Goal: Task Accomplishment & Management: Complete application form

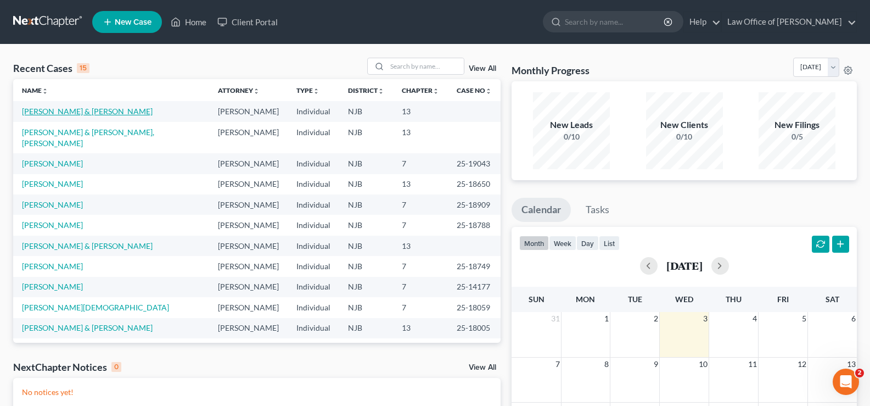
click at [54, 111] on link "[PERSON_NAME] & [PERSON_NAME]" at bounding box center [87, 110] width 131 height 9
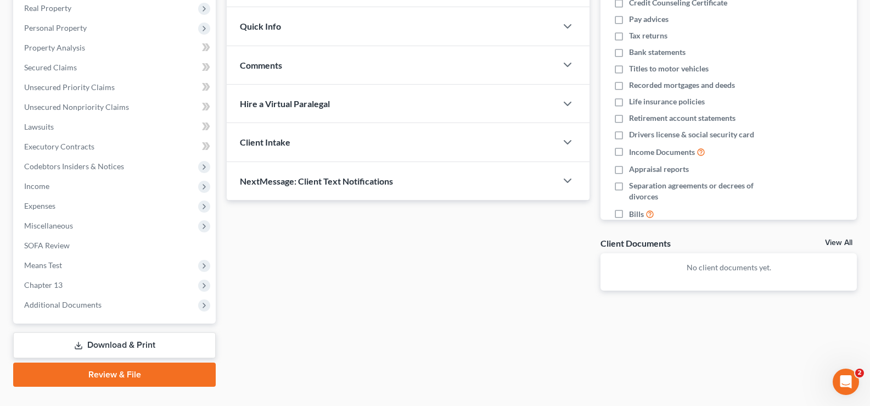
scroll to position [198, 0]
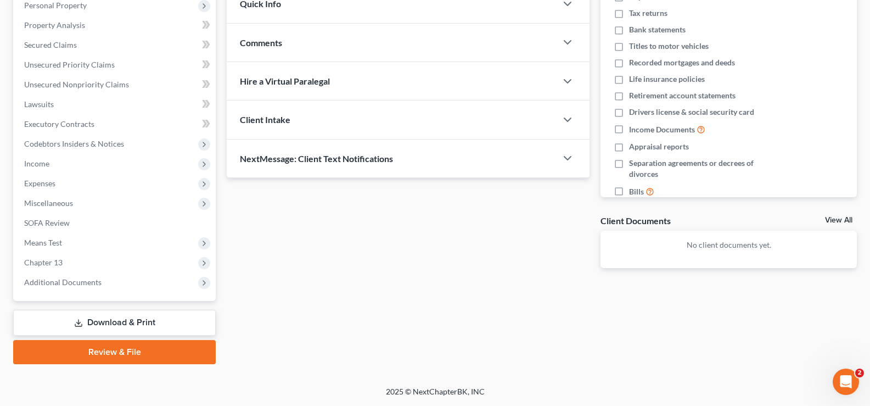
click at [110, 322] on link "Download & Print" at bounding box center [114, 323] width 203 height 26
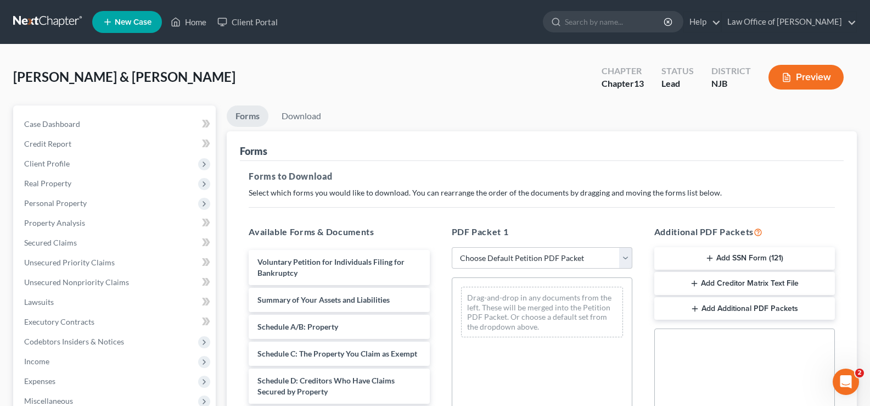
click at [741, 254] on button "Add SSN Form (121)" at bounding box center [744, 258] width 181 height 23
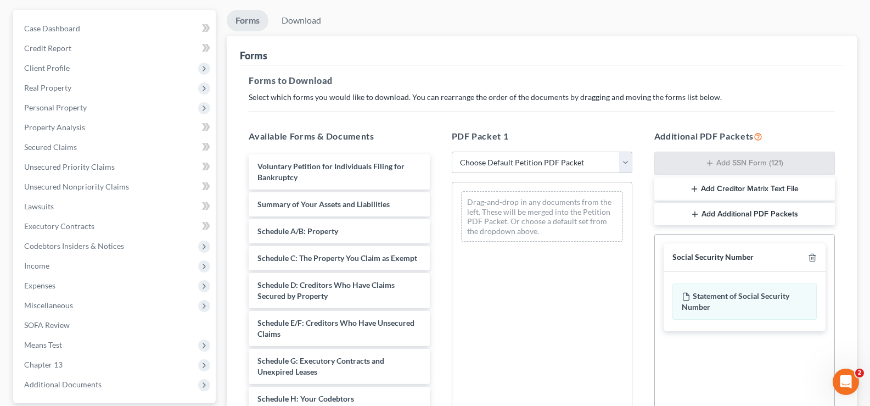
scroll to position [102, 0]
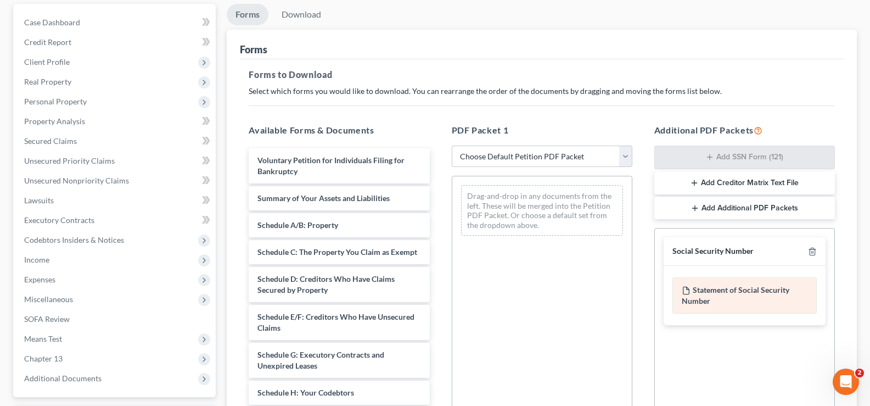
click at [769, 285] on div "Statement of Social Security Number" at bounding box center [744, 295] width 144 height 36
click at [715, 291] on div "Statement of Social Security Number" at bounding box center [744, 295] width 144 height 36
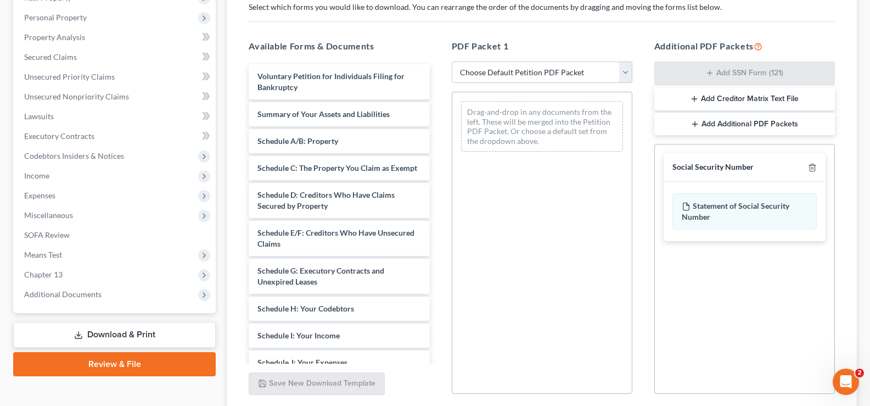
scroll to position [272, 0]
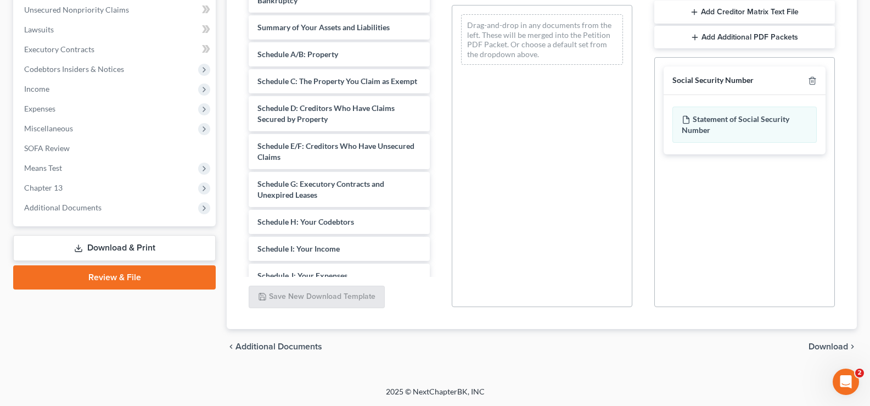
click at [821, 346] on span "Download" at bounding box center [829, 346] width 40 height 9
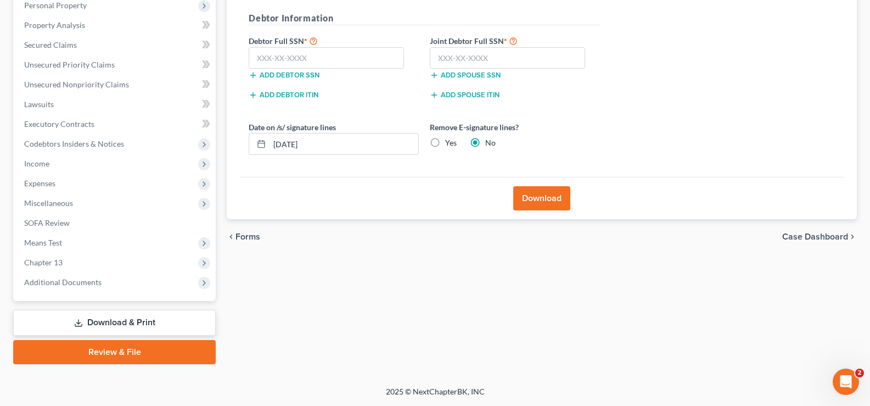
scroll to position [198, 0]
click at [282, 58] on input "text" at bounding box center [326, 58] width 155 height 22
type input "149-40-1740"
click at [442, 54] on input "text" at bounding box center [507, 58] width 155 height 22
type input "145-48-4138"
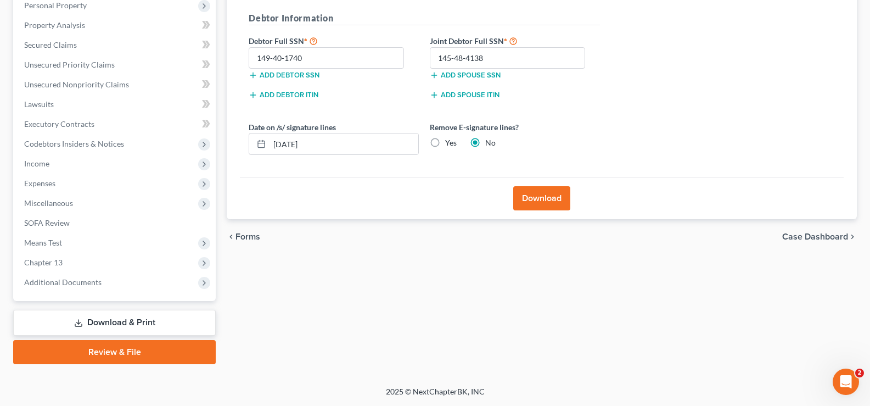
click at [531, 198] on button "Download" at bounding box center [541, 198] width 57 height 24
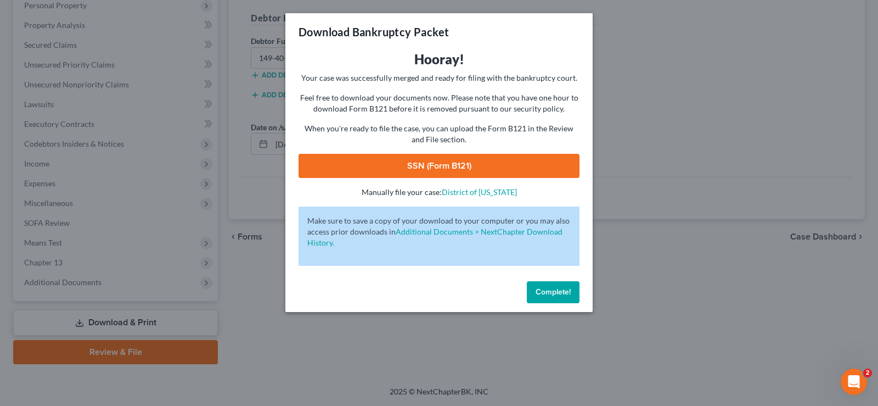
click at [458, 159] on link "SSN (Form B121)" at bounding box center [439, 166] width 281 height 24
click at [547, 293] on span "Complete!" at bounding box center [553, 291] width 35 height 9
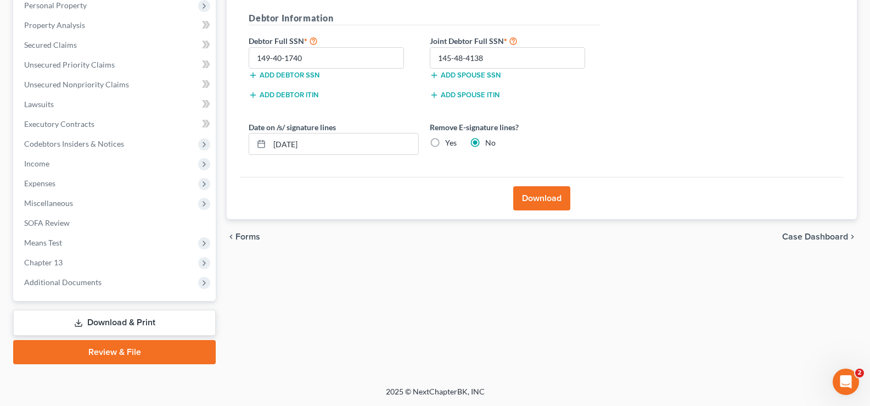
click at [109, 323] on link "Download & Print" at bounding box center [114, 323] width 203 height 26
click at [112, 318] on link "Download & Print" at bounding box center [114, 323] width 203 height 26
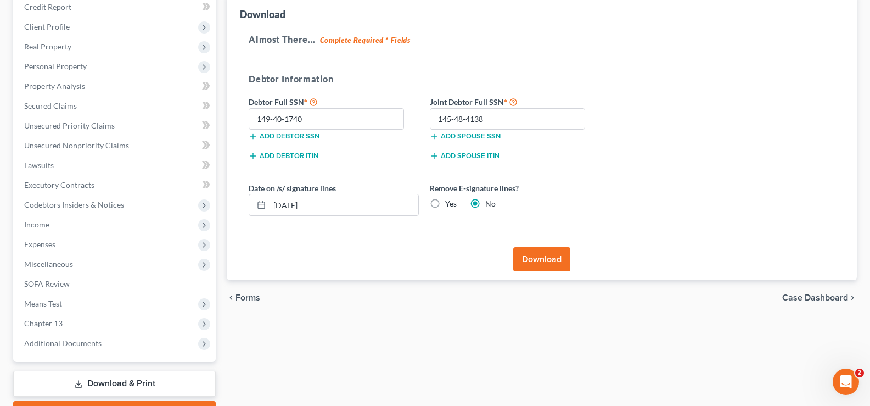
scroll to position [0, 0]
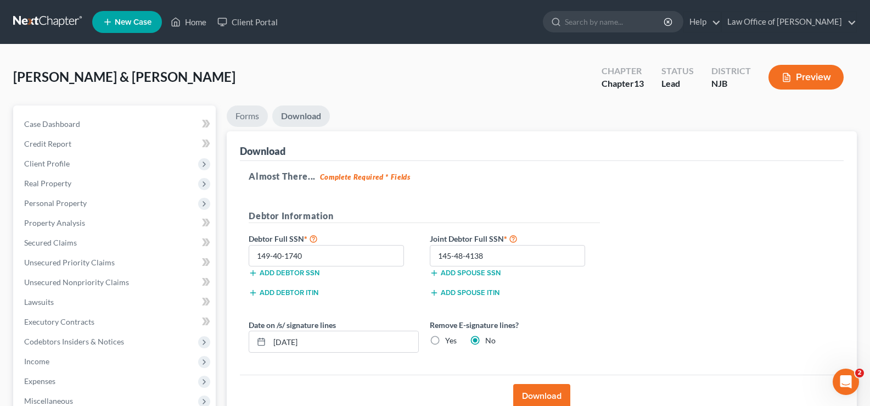
click at [249, 115] on link "Forms" at bounding box center [247, 115] width 41 height 21
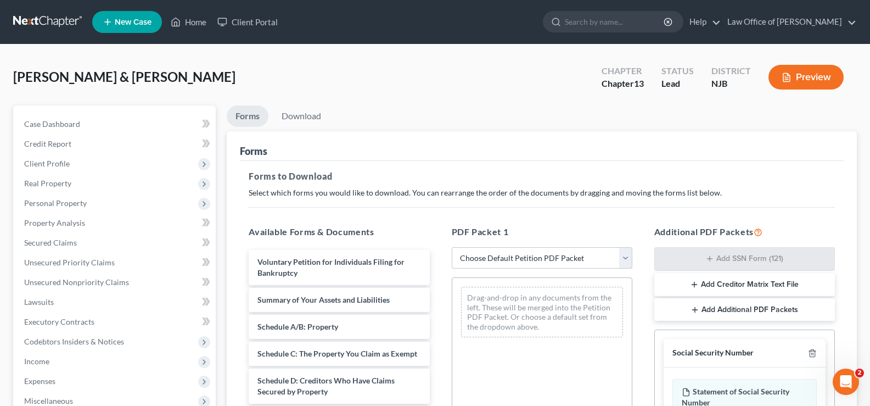
click at [508, 257] on select "Choose Default Petition PDF Packet Complete Bankruptcy Petition (all forms and …" at bounding box center [542, 258] width 181 height 22
select select "0"
click at [452, 247] on select "Choose Default Petition PDF Packet Complete Bankruptcy Petition (all forms and …" at bounding box center [542, 258] width 181 height 22
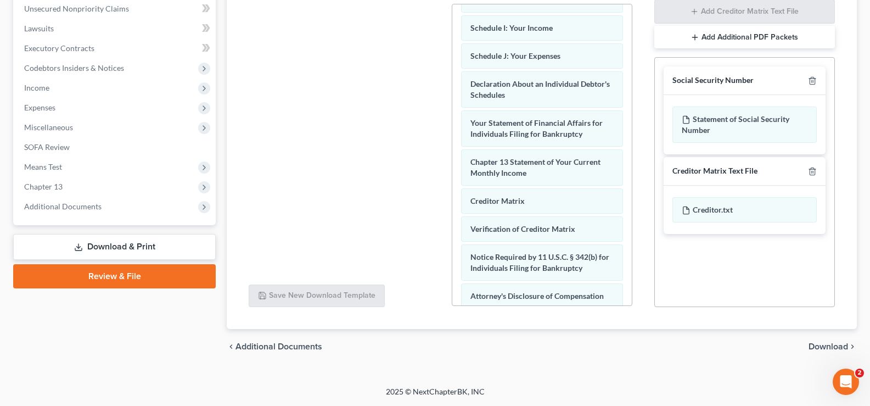
scroll to position [342, 0]
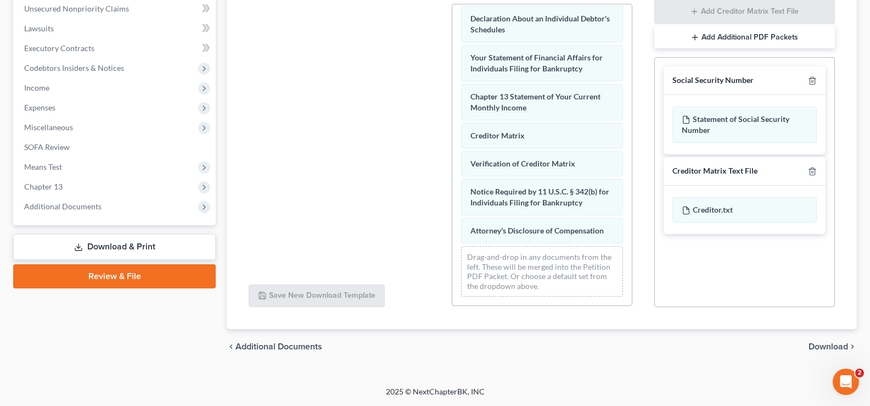
click at [846, 344] on span "Download" at bounding box center [829, 346] width 40 height 9
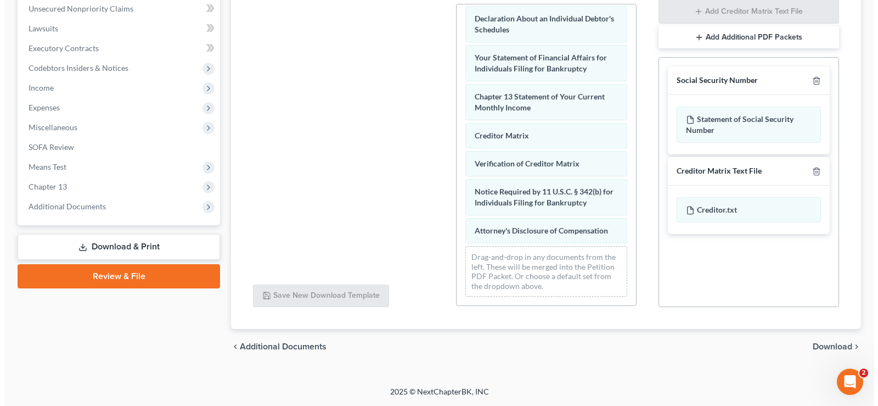
scroll to position [198, 0]
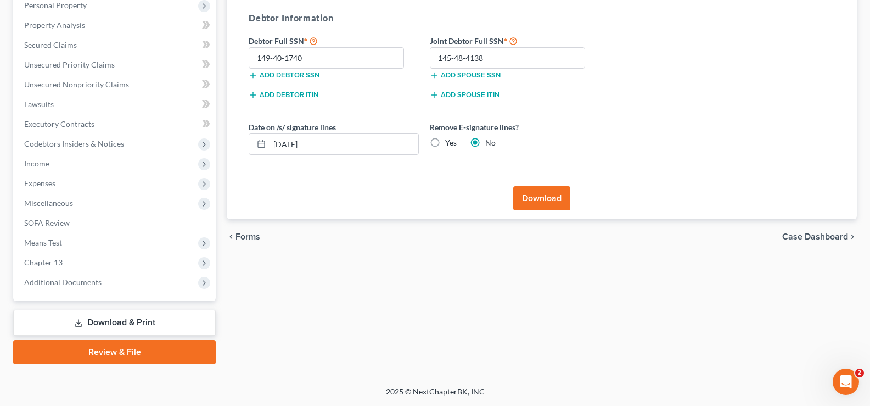
click at [545, 197] on button "Download" at bounding box center [541, 198] width 57 height 24
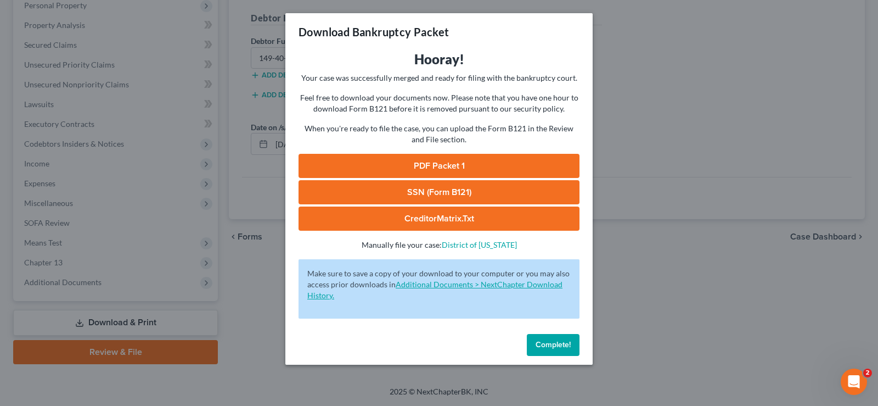
click at [432, 282] on link "Additional Documents > NextChapter Download History." at bounding box center [434, 289] width 255 height 20
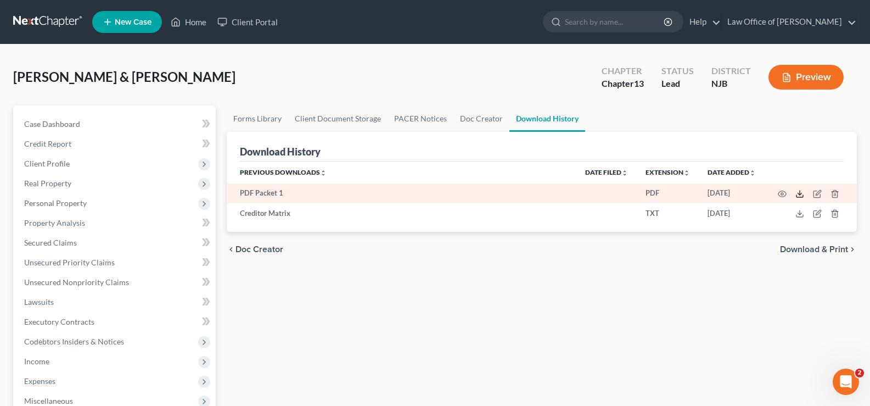
click at [800, 191] on icon at bounding box center [799, 193] width 9 height 9
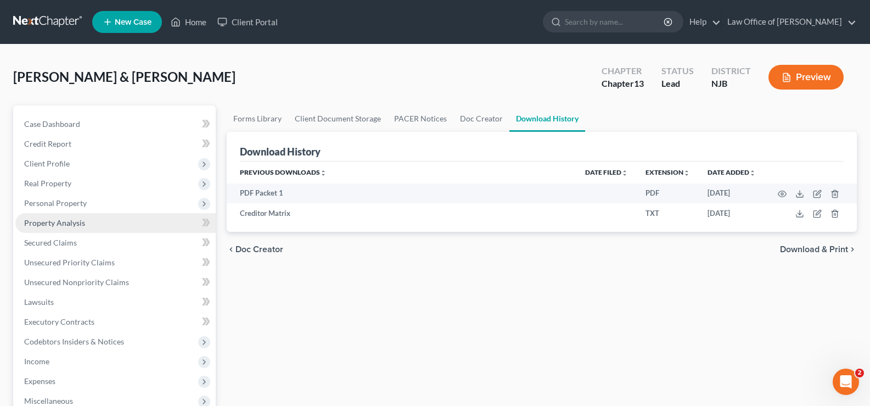
click at [36, 220] on span "Property Analysis" at bounding box center [54, 222] width 61 height 9
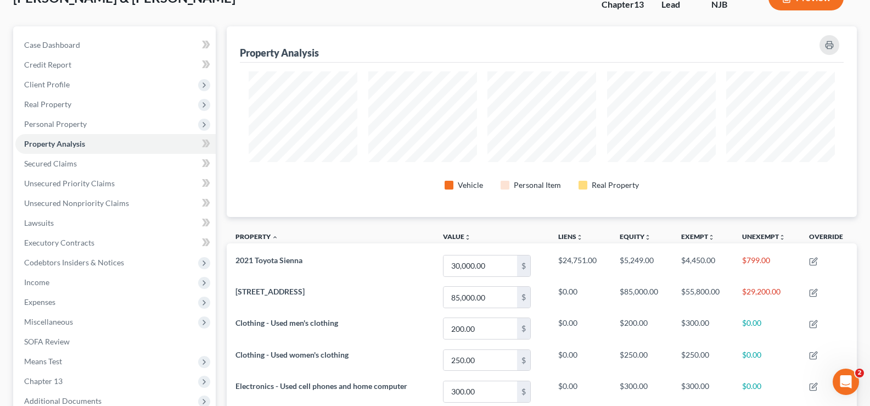
scroll to position [198, 0]
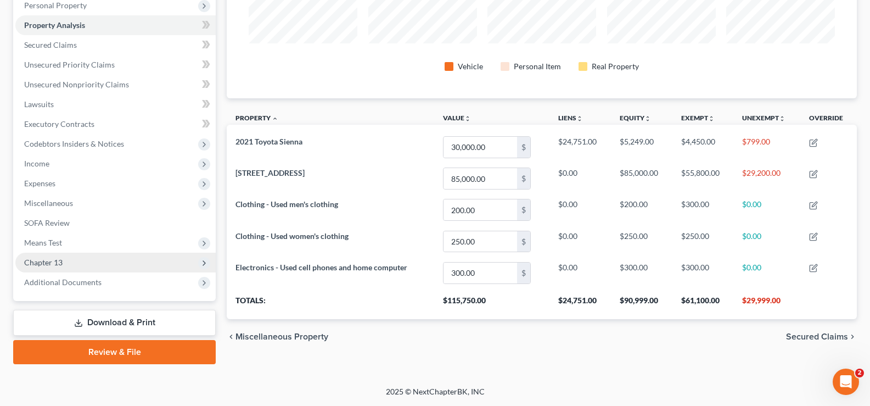
click at [55, 257] on span "Chapter 13" at bounding box center [43, 261] width 38 height 9
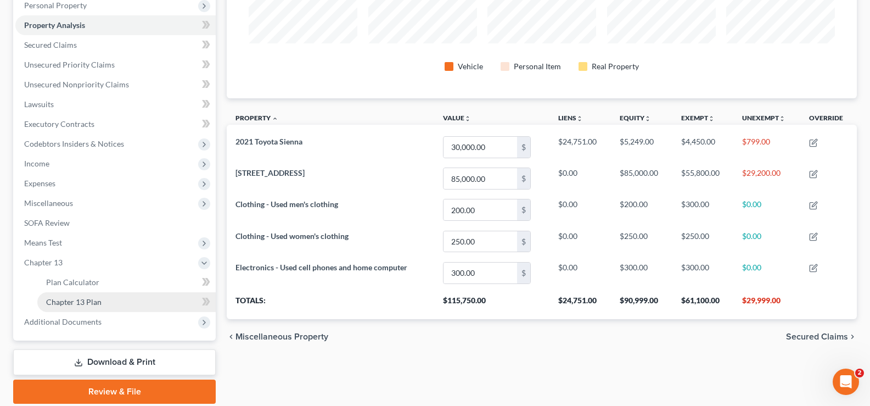
click at [125, 303] on link "Chapter 13 Plan" at bounding box center [126, 302] width 178 height 20
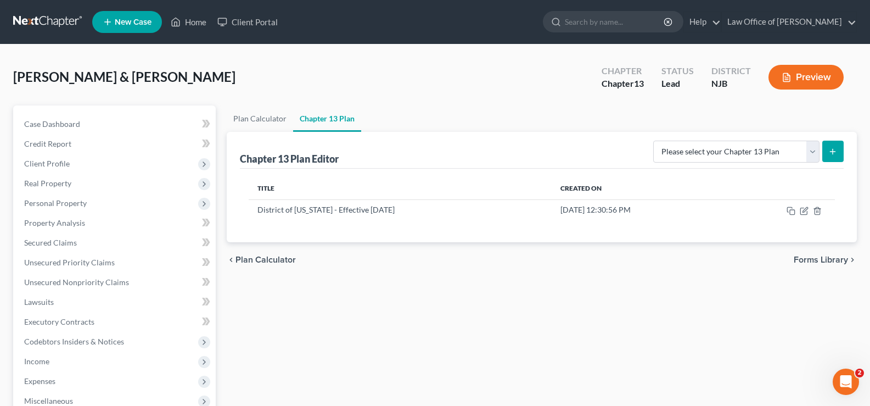
click at [566, 97] on div "[PERSON_NAME] & [PERSON_NAME] Upgraded Chapter Chapter 13 Status Lead District …" at bounding box center [435, 82] width 844 height 48
click at [803, 207] on icon "button" at bounding box center [803, 210] width 7 height 7
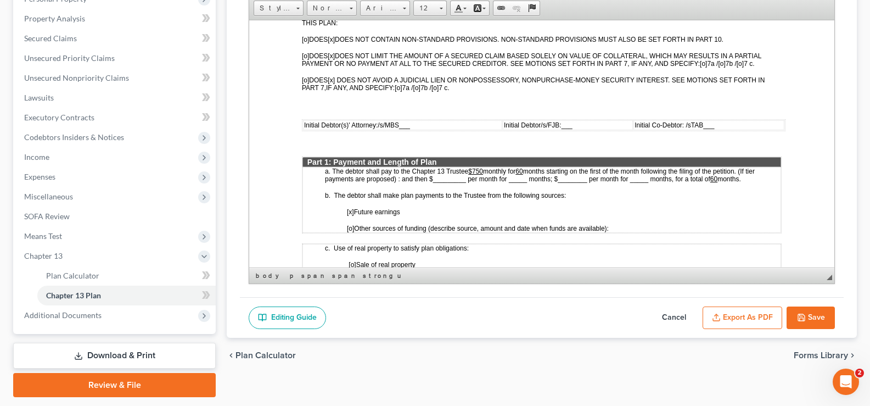
scroll to position [438, 0]
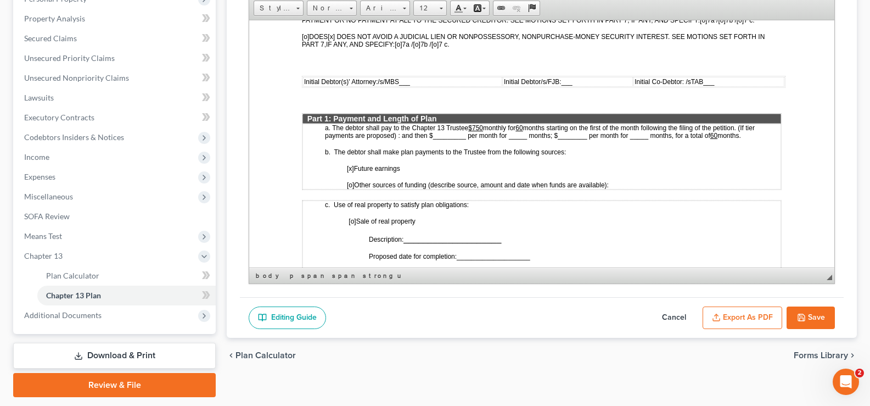
click at [473, 124] on u "$750" at bounding box center [475, 128] width 15 height 8
click at [807, 317] on button "Save" at bounding box center [811, 317] width 48 height 23
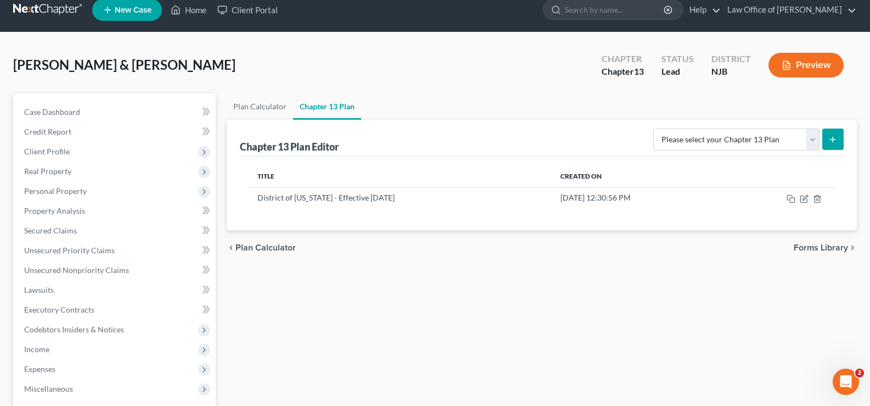
scroll to position [7, 0]
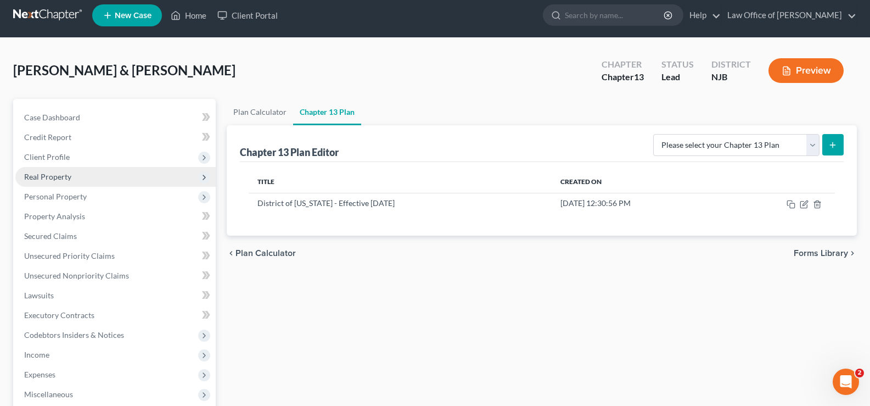
click at [73, 176] on span "Real Property" at bounding box center [115, 177] width 200 height 20
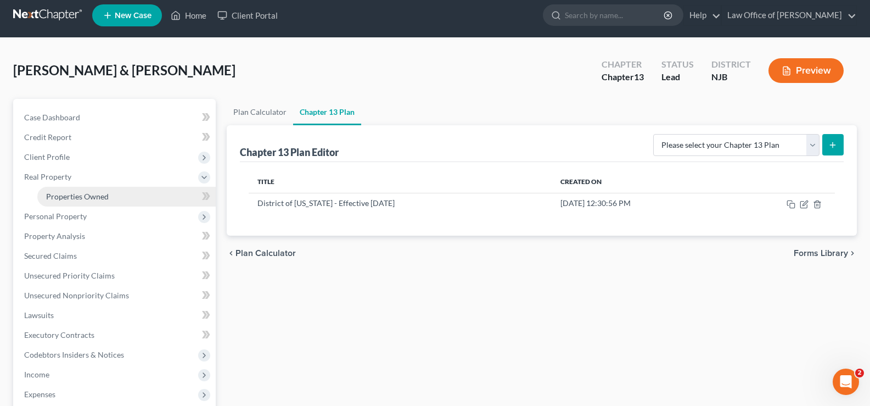
click at [80, 195] on span "Properties Owned" at bounding box center [77, 196] width 63 height 9
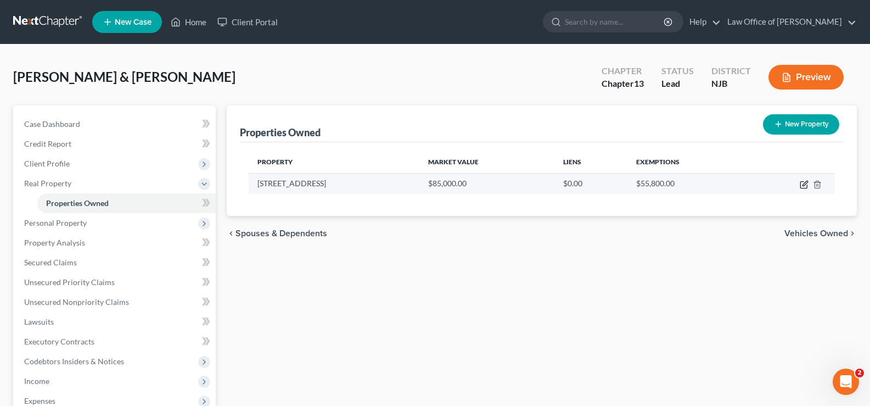
click at [802, 182] on icon "button" at bounding box center [804, 184] width 9 height 9
select select "33"
select select "2"
select select "7"
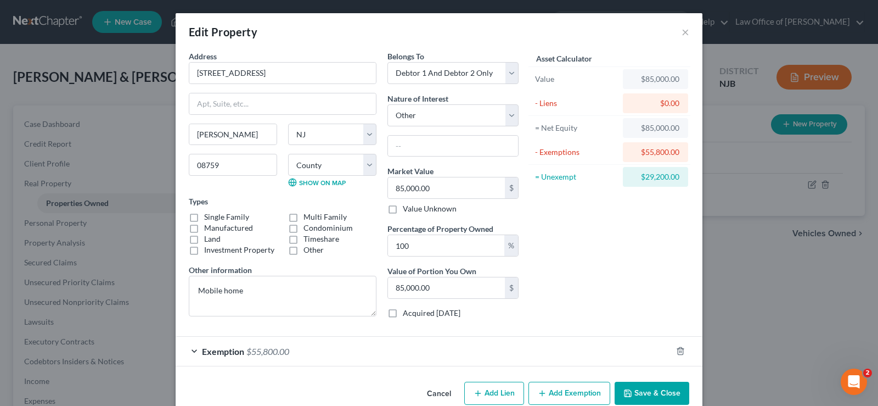
click at [645, 388] on button "Save & Close" at bounding box center [652, 393] width 75 height 23
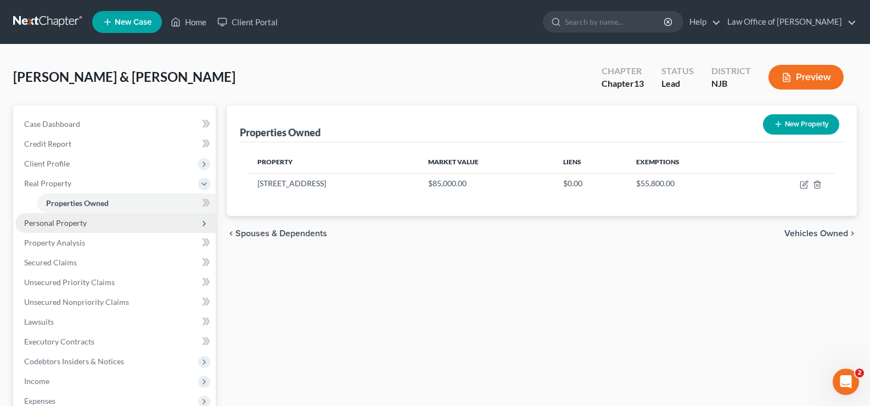
click at [50, 220] on span "Personal Property" at bounding box center [55, 222] width 63 height 9
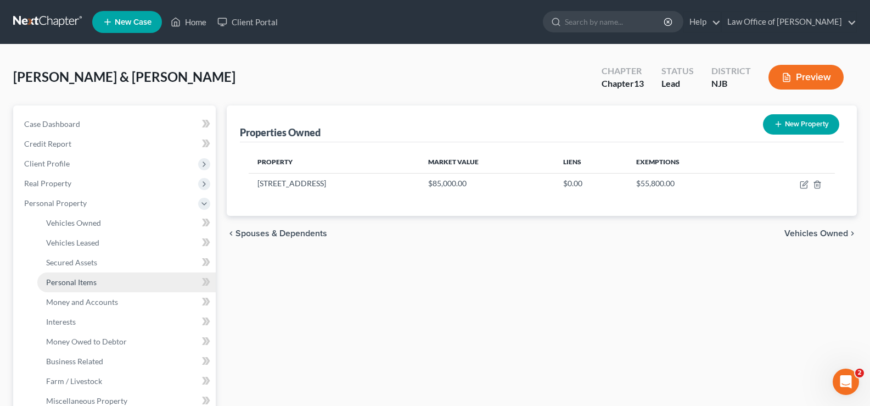
click at [81, 282] on span "Personal Items" at bounding box center [71, 281] width 51 height 9
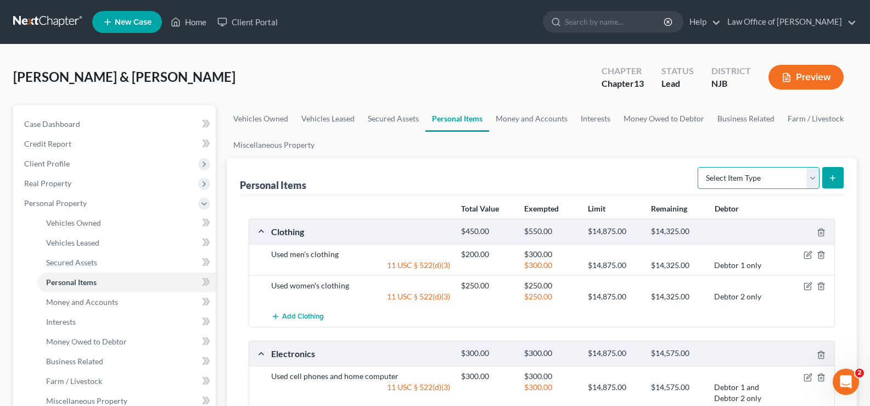
click at [754, 175] on select "Select Item Type Clothing Collectibles Of Value Electronics Firearms Household …" at bounding box center [759, 178] width 122 height 22
click at [762, 177] on select "Select Item Type Clothing Collectibles Of Value Electronics Firearms Household …" at bounding box center [759, 178] width 122 height 22
select select "household_goods"
click at [699, 167] on select "Select Item Type Clothing Collectibles Of Value Electronics Firearms Household …" at bounding box center [759, 178] width 122 height 22
click at [829, 163] on div "Select Item Type Clothing Collectibles Of Value Electronics Firearms Household …" at bounding box center [768, 176] width 150 height 29
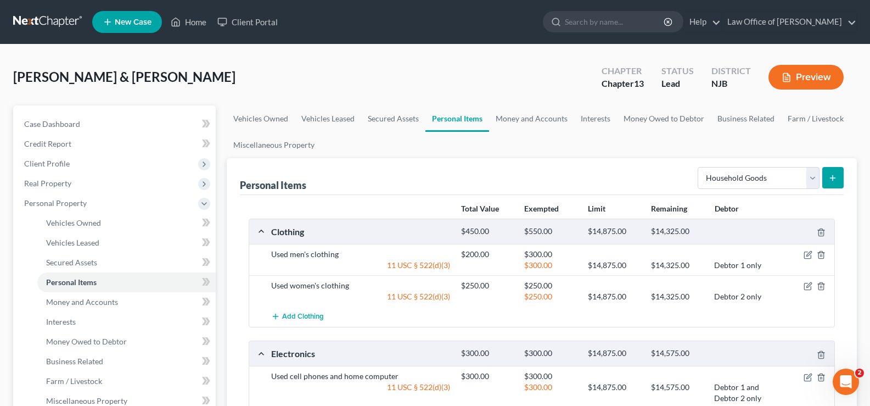
click at [833, 176] on line "submit" at bounding box center [833, 177] width 0 height 5
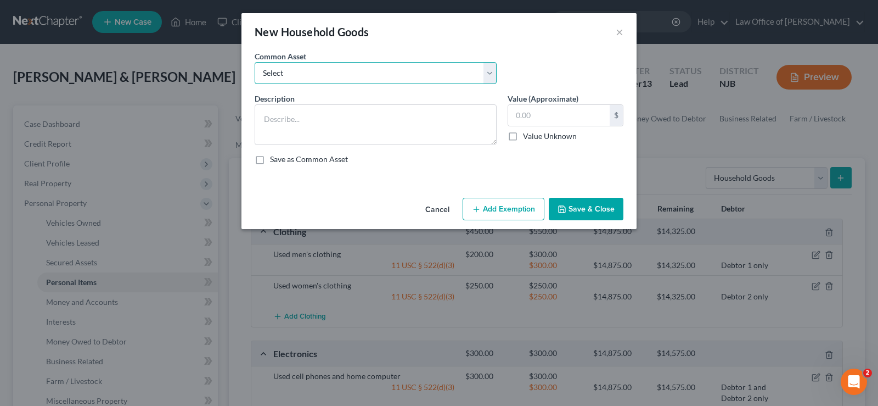
click at [262, 75] on select "Select Used household goods and furnishings" at bounding box center [376, 73] width 242 height 22
select select "0"
click at [255, 62] on select "Select Used household goods and furnishings" at bounding box center [376, 73] width 242 height 22
type textarea "Used household goods and furnishings"
type input "2,500.00"
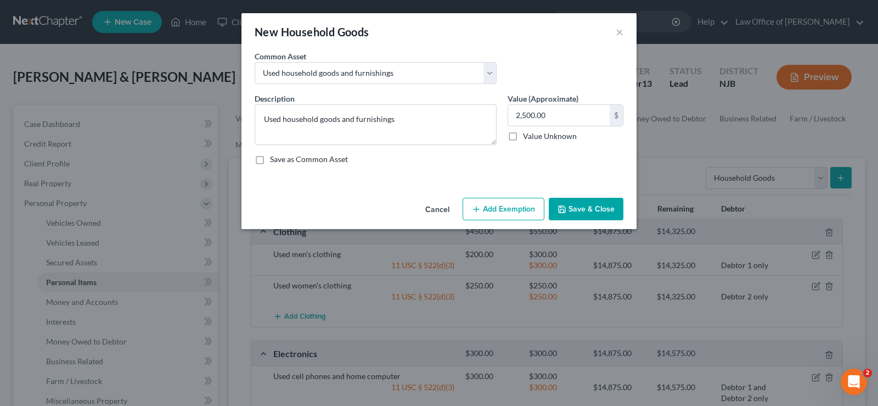
click at [498, 205] on button "Add Exemption" at bounding box center [504, 209] width 82 height 23
select select "2"
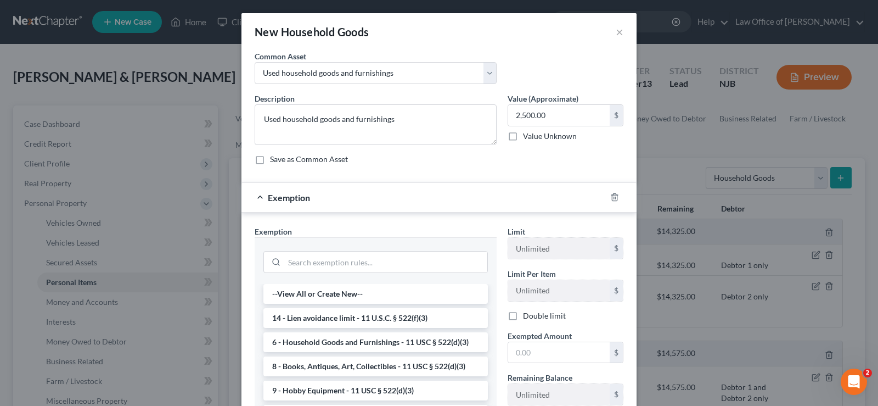
drag, startPoint x: 435, startPoint y: 347, endPoint x: 441, endPoint y: 346, distance: 6.6
click at [435, 346] on li "6 - Household Goods and Furnishings - 11 USC § 522(d)(3)" at bounding box center [375, 342] width 225 height 20
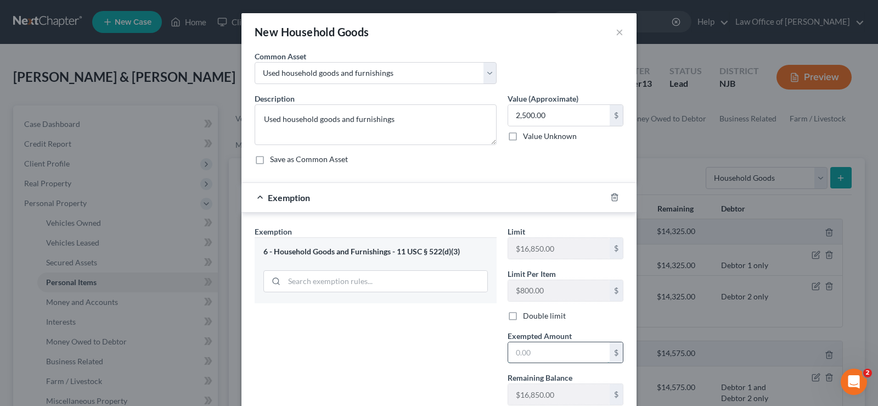
click at [516, 354] on input "text" at bounding box center [559, 352] width 102 height 21
type input "2,500"
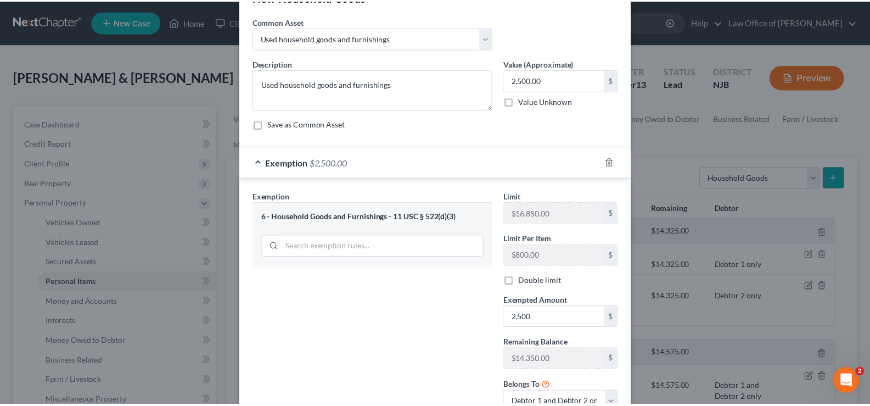
scroll to position [121, 0]
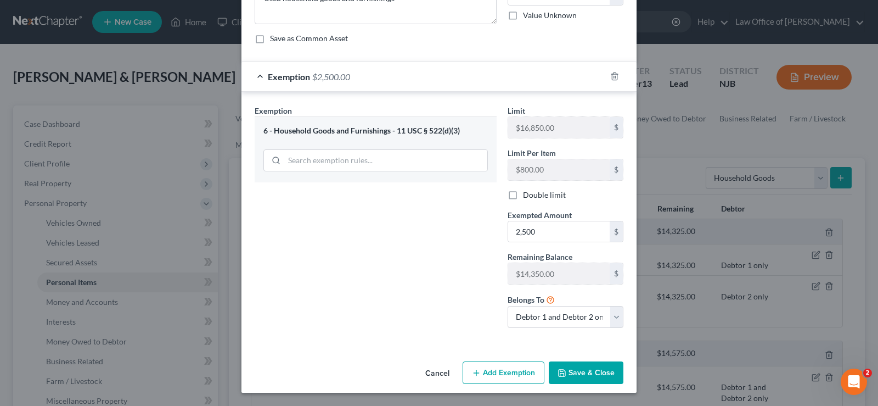
click at [568, 368] on button "Save & Close" at bounding box center [586, 372] width 75 height 23
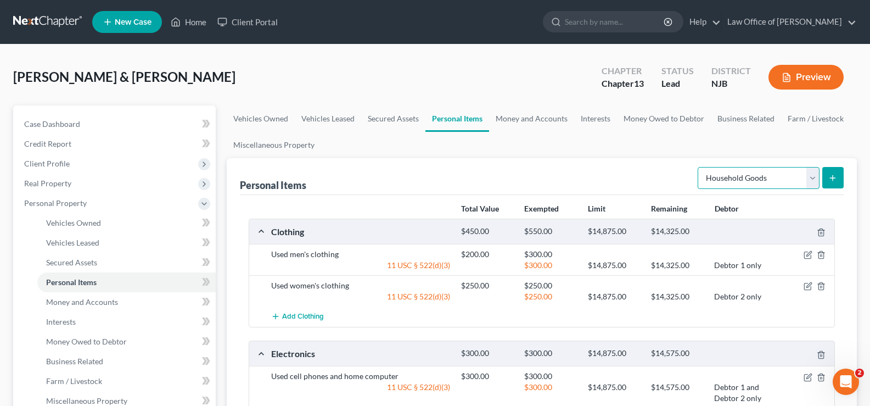
click at [750, 175] on select "Select Item Type Clothing Collectibles Of Value Electronics Firearms Household …" at bounding box center [759, 178] width 122 height 22
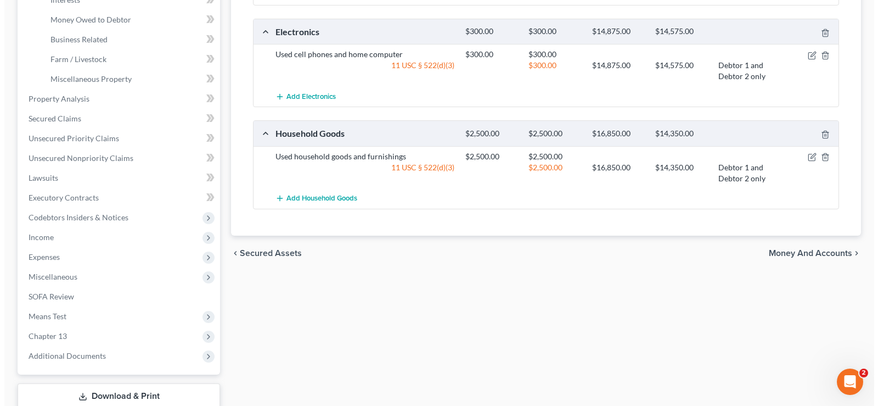
scroll to position [0, 0]
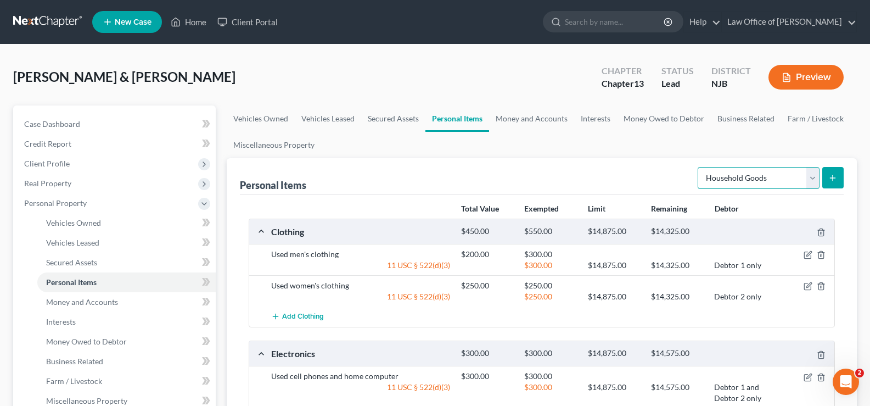
click at [750, 182] on select "Select Item Type Clothing Collectibles Of Value Electronics Firearms Household …" at bounding box center [759, 178] width 122 height 22
select select "jewelry"
click at [699, 167] on select "Select Item Type Clothing Collectibles Of Value Electronics Firearms Household …" at bounding box center [759, 178] width 122 height 22
click at [829, 175] on icon "submit" at bounding box center [832, 177] width 9 height 9
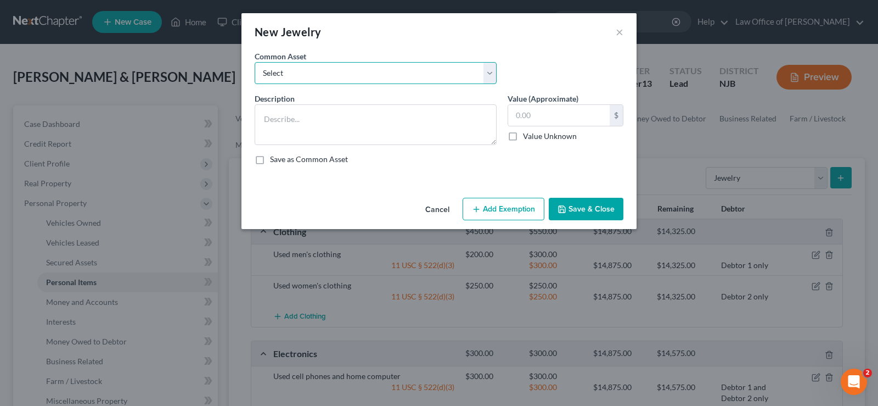
click at [302, 72] on select "Select Used men's and women's jewelry including engagement ring, wedding bands …" at bounding box center [376, 73] width 242 height 22
click at [255, 62] on select "Select Used men's and women's jewelry including engagement ring, wedding bands …" at bounding box center [376, 73] width 242 height 22
click at [393, 77] on select "Select Used men's and women's jewelry including engagement ring, wedding bands …" at bounding box center [376, 73] width 242 height 22
select select "0"
click at [255, 62] on select "Select Used men's and women's jewelry including engagement ring, wedding bands …" at bounding box center [376, 73] width 242 height 22
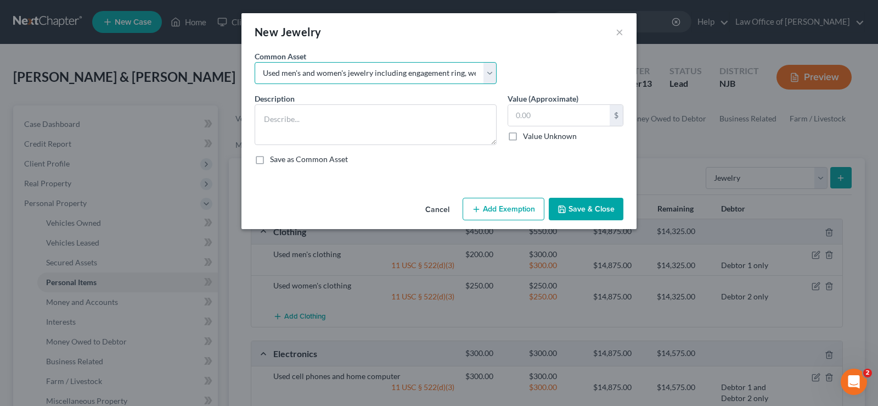
type textarea "Used men's and women's jewelry including engagement ring, wedding bands and wri…"
type input "2,000.00"
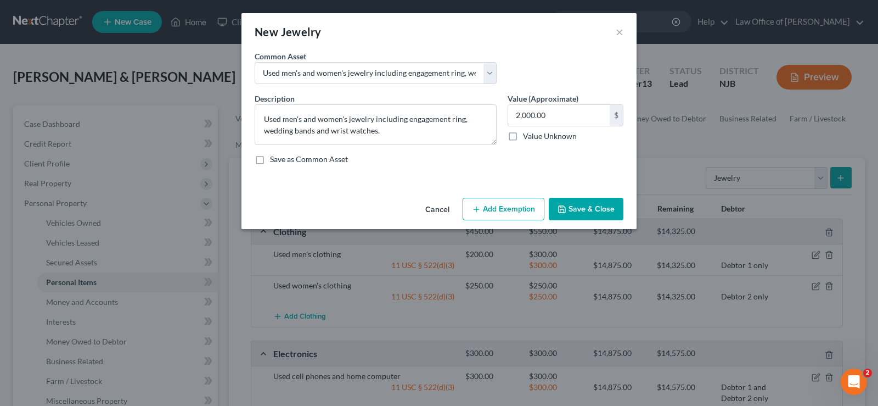
click at [506, 202] on button "Add Exemption" at bounding box center [504, 209] width 82 height 23
select select "2"
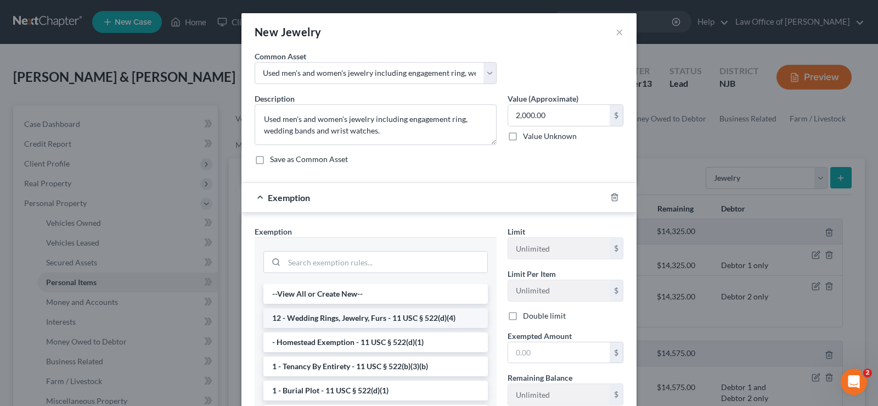
click at [340, 315] on li "12 - Wedding Rings, Jewelry, Furs - 11 USC § 522(d)(4)" at bounding box center [375, 318] width 225 height 20
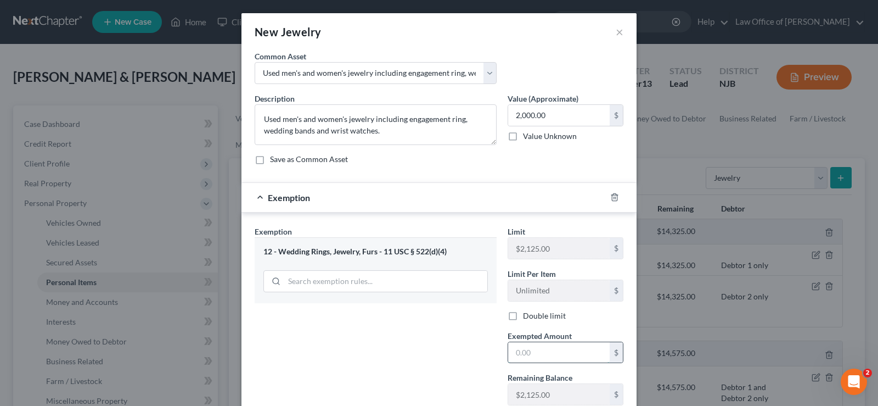
click at [524, 357] on input "text" at bounding box center [559, 352] width 102 height 21
type input "2,000"
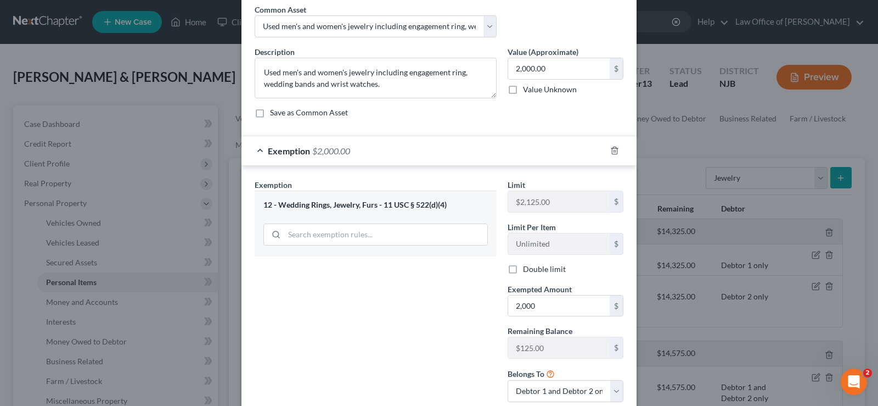
scroll to position [121, 0]
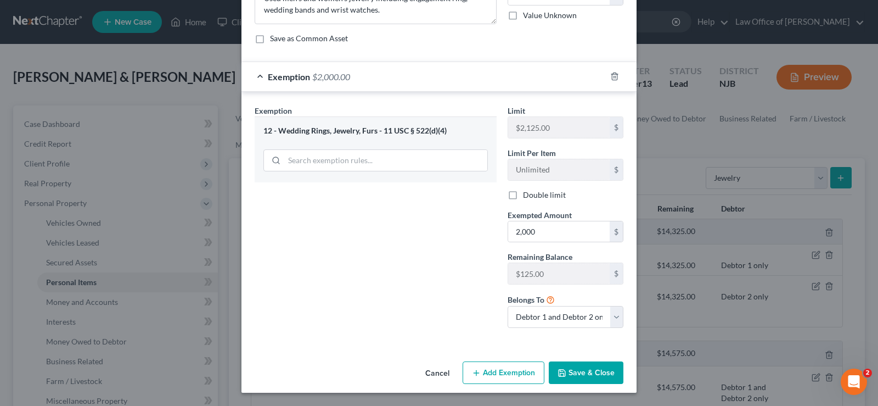
click at [566, 368] on button "Save & Close" at bounding box center [586, 372] width 75 height 23
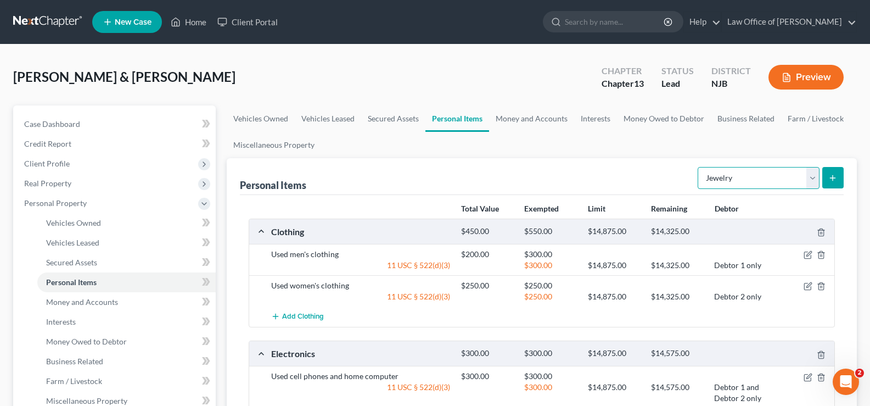
click at [764, 172] on select "Select Item Type Clothing Collectibles Of Value Electronics Firearms Household …" at bounding box center [759, 178] width 122 height 22
select select "pets"
click at [699, 167] on select "Select Item Type Clothing Collectibles Of Value Electronics Firearms Household …" at bounding box center [759, 178] width 122 height 22
click at [834, 176] on icon "submit" at bounding box center [832, 177] width 9 height 9
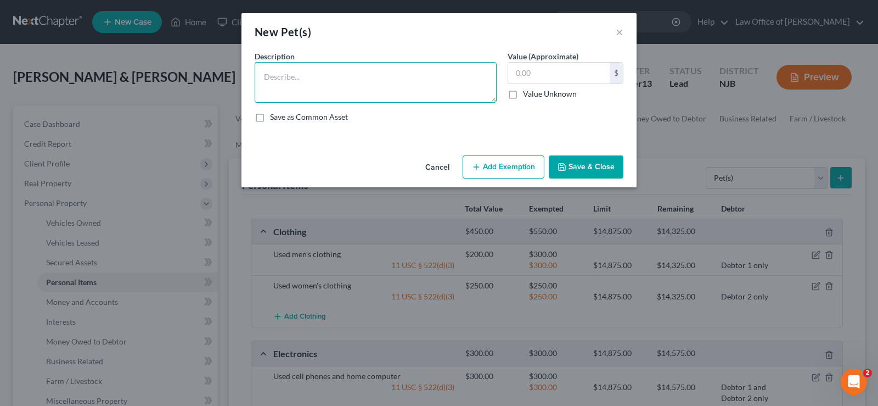
click at [300, 78] on textarea at bounding box center [376, 82] width 242 height 41
type textarea "One dog sevice dog"
click at [577, 166] on button "Save & Close" at bounding box center [586, 166] width 75 height 23
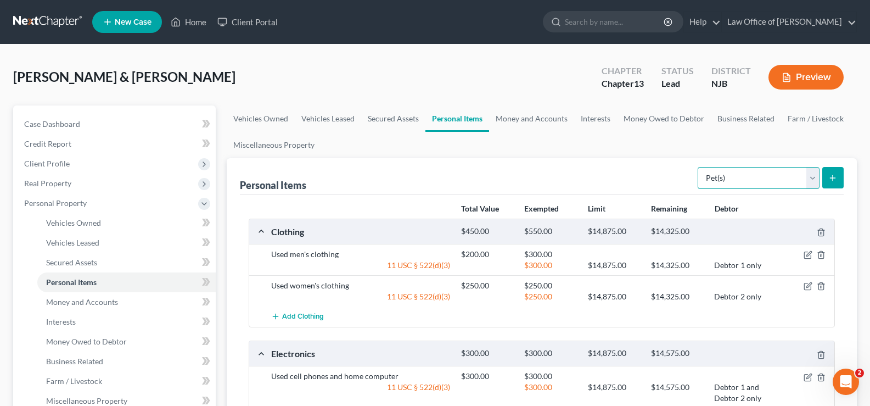
click at [734, 182] on select "Select Item Type Clothing Collectibles Of Value Electronics Firearms Household …" at bounding box center [759, 178] width 122 height 22
click at [526, 117] on link "Money and Accounts" at bounding box center [531, 118] width 85 height 26
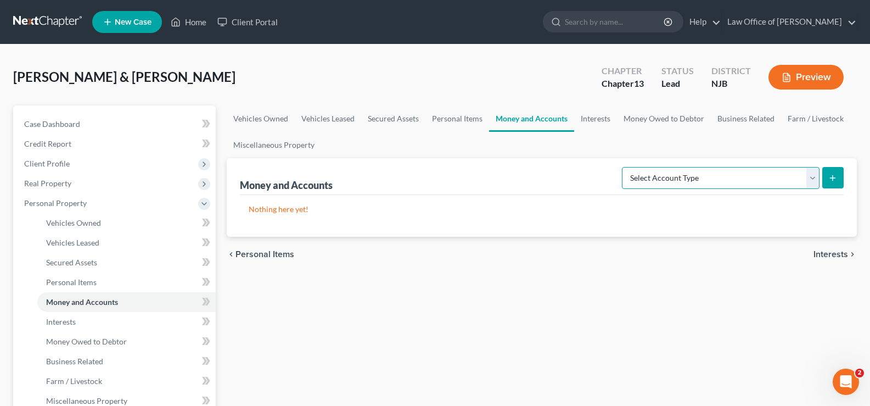
click at [671, 176] on select "Select Account Type Brokerage Cash on Hand Certificates of Deposit Checking Acc…" at bounding box center [721, 178] width 198 height 22
select select "cash_on_hand"
click at [624, 167] on select "Select Account Type Brokerage Cash on Hand Certificates of Deposit Checking Acc…" at bounding box center [721, 178] width 198 height 22
click at [837, 172] on button "submit" at bounding box center [832, 177] width 21 height 21
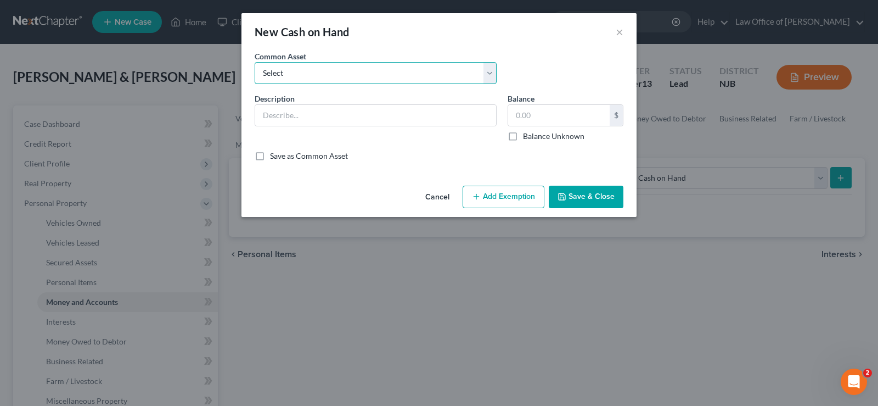
click at [288, 74] on select "Select Cash Cash" at bounding box center [376, 73] width 242 height 22
select select "0"
click at [255, 62] on select "Select Cash Cash" at bounding box center [376, 73] width 242 height 22
type input "Cash"
type input "20.00"
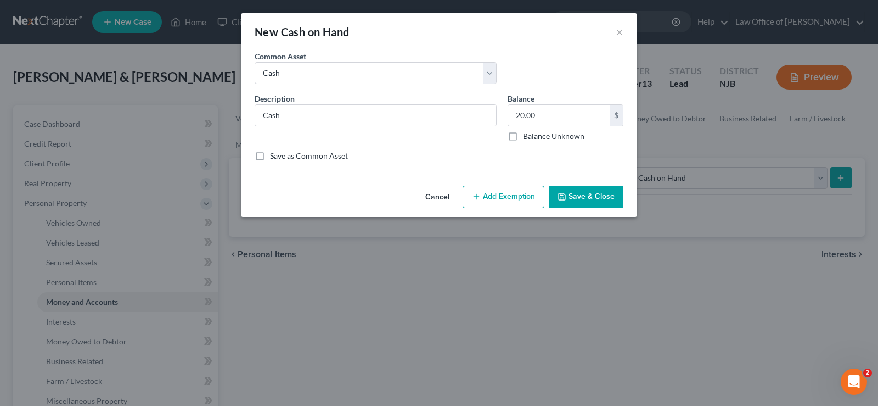
drag, startPoint x: 507, startPoint y: 194, endPoint x: 320, endPoint y: 214, distance: 188.2
click at [507, 192] on button "Add Exemption" at bounding box center [504, 197] width 82 height 23
select select "2"
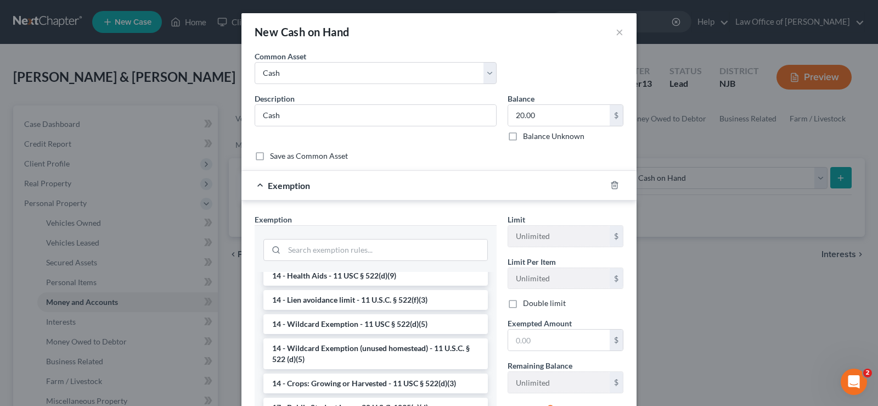
scroll to position [201, 0]
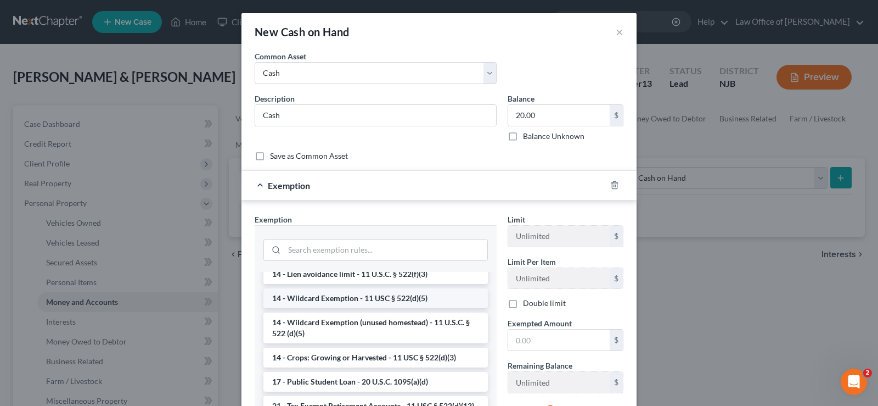
click at [391, 293] on li "14 - Wildcard Exemption - 11 USC § 522(d)(5)" at bounding box center [375, 298] width 225 height 20
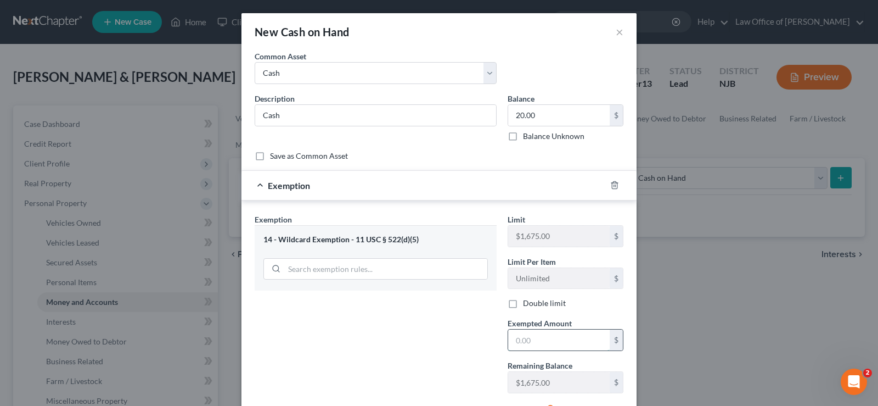
click at [533, 338] on input "text" at bounding box center [559, 339] width 102 height 21
type input "20.00"
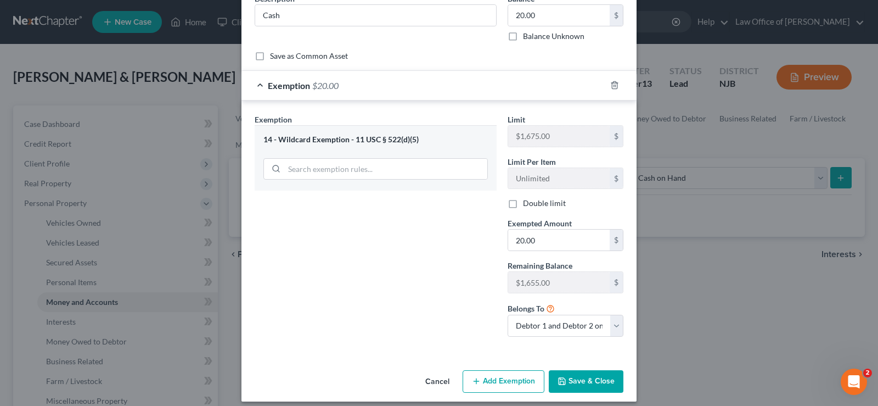
scroll to position [109, 0]
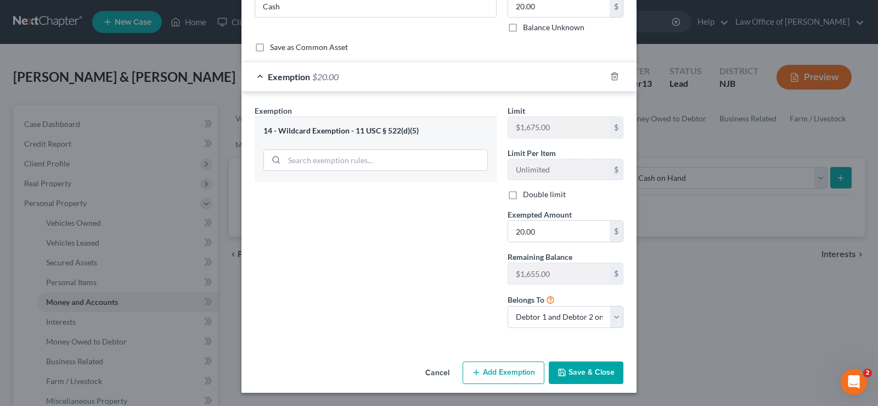
click at [574, 372] on button "Save & Close" at bounding box center [586, 372] width 75 height 23
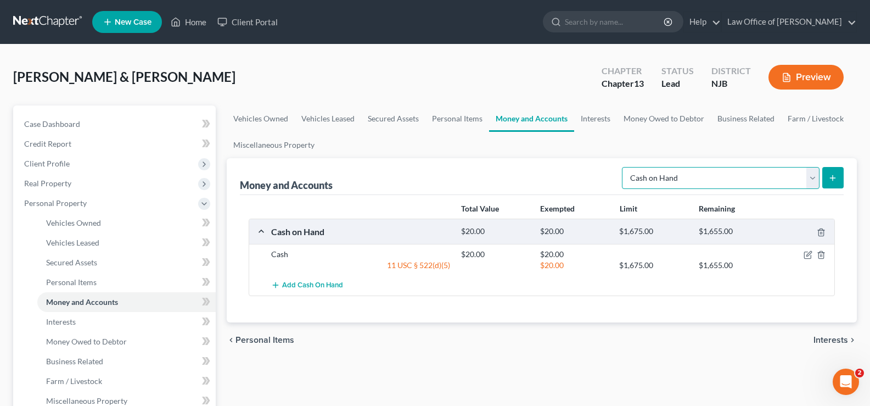
click at [702, 177] on select "Select Account Type Brokerage Cash on Hand Certificates of Deposit Checking Acc…" at bounding box center [721, 178] width 198 height 22
select select "checking"
click at [624, 167] on select "Select Account Type Brokerage Cash on Hand Certificates of Deposit Checking Acc…" at bounding box center [721, 178] width 198 height 22
click at [834, 175] on icon "submit" at bounding box center [832, 177] width 9 height 9
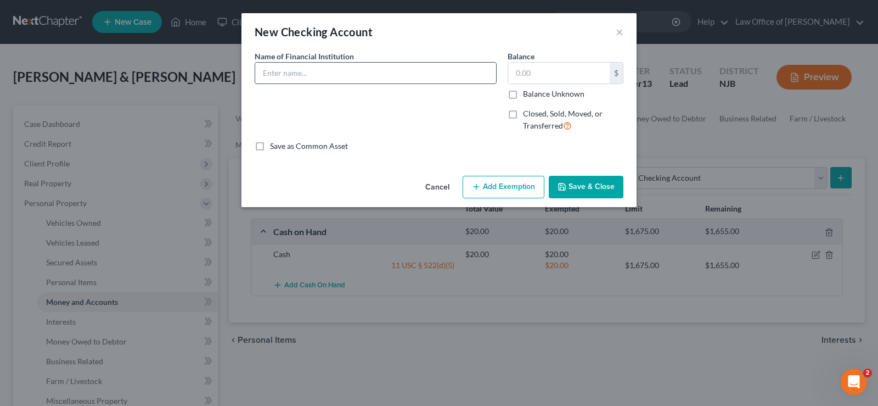
click at [307, 68] on input "text" at bounding box center [375, 73] width 241 height 21
type input "Chase ending 2271"
click at [515, 71] on input "text" at bounding box center [559, 73] width 102 height 21
type input "2,000"
click at [497, 183] on button "Add Exemption" at bounding box center [504, 187] width 82 height 23
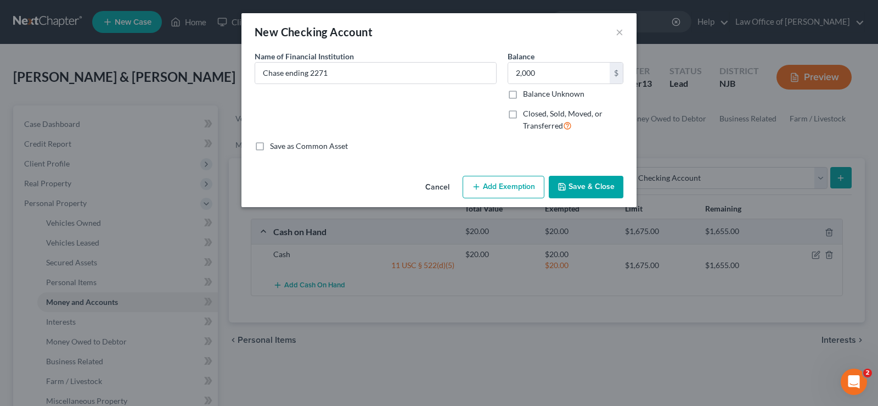
select select "2"
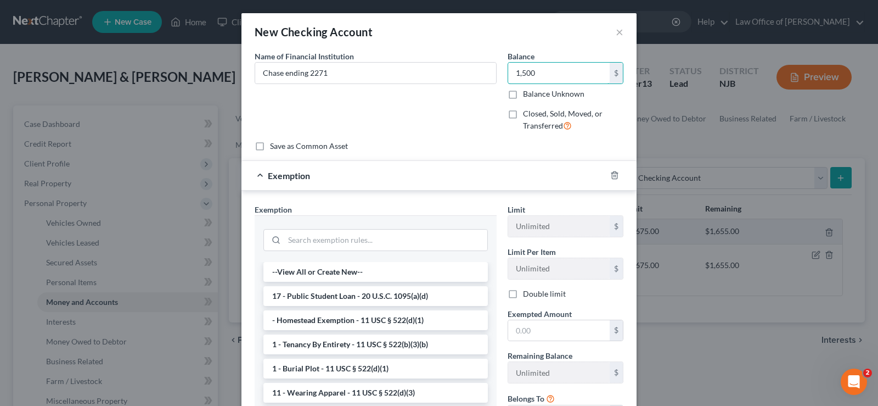
type input "1,500"
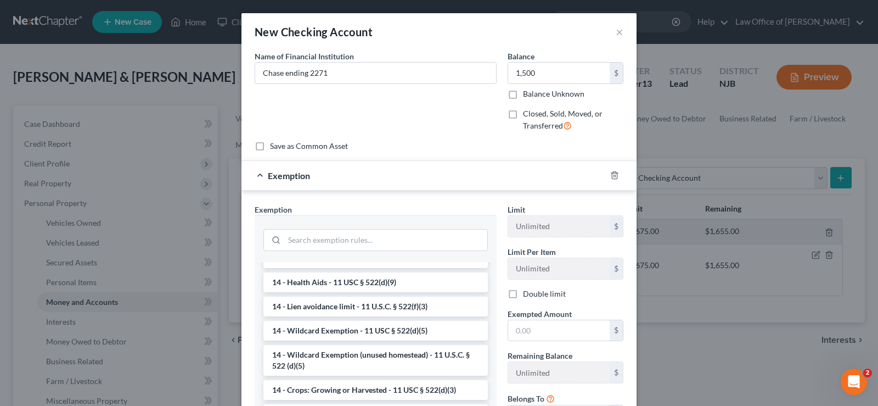
scroll to position [244, 0]
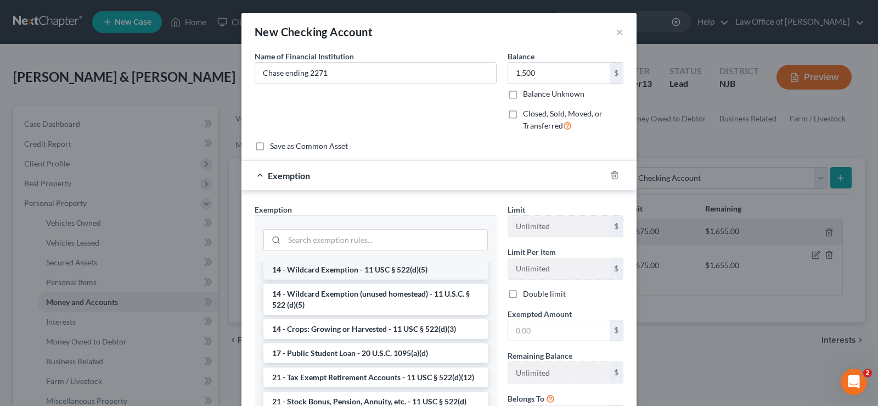
click at [372, 267] on li "14 - Wildcard Exemption - 11 USC § 522(d)(5)" at bounding box center [375, 270] width 225 height 20
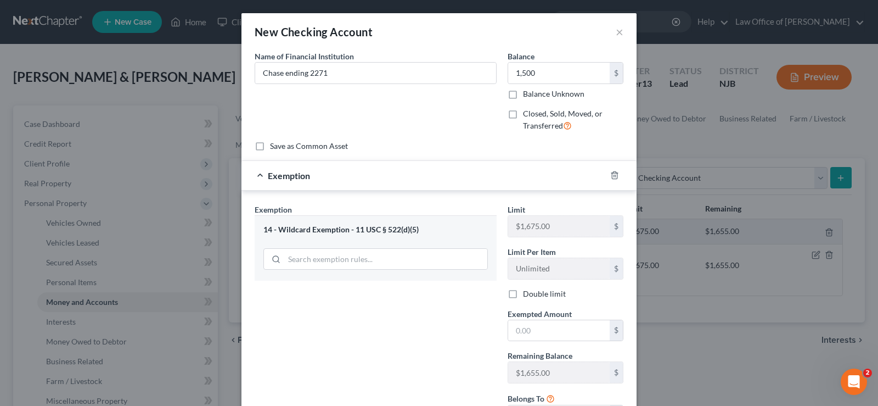
click at [527, 317] on span "Exempted Amount" at bounding box center [540, 313] width 64 height 9
click at [526, 324] on input "text" at bounding box center [559, 330] width 102 height 21
type input "1,500"
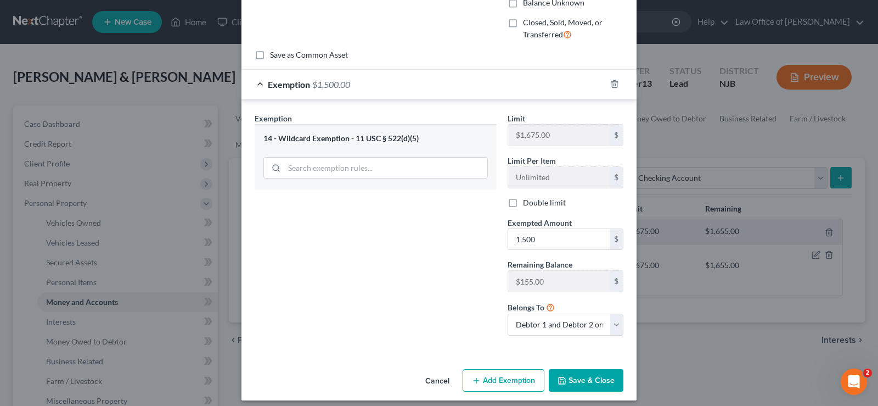
scroll to position [99, 0]
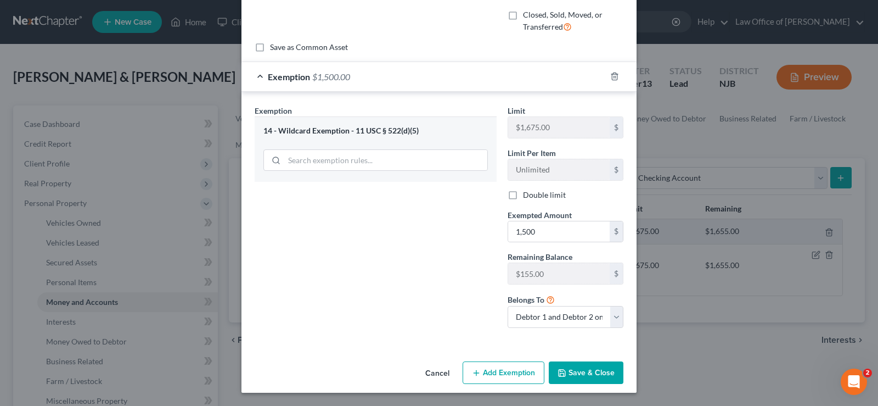
click at [573, 371] on button "Save & Close" at bounding box center [586, 372] width 75 height 23
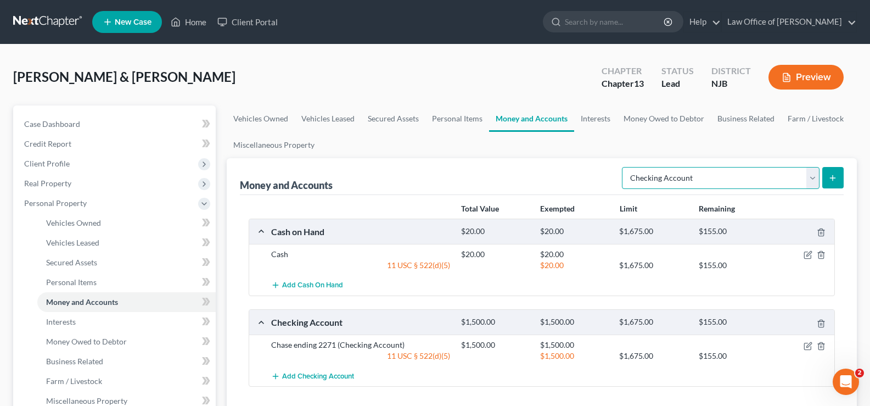
click at [661, 180] on select "Select Account Type Brokerage Cash on Hand Certificates of Deposit Checking Acc…" at bounding box center [721, 178] width 198 height 22
select select "savings"
click at [624, 167] on select "Select Account Type Brokerage Cash on Hand Certificates of Deposit Checking Acc…" at bounding box center [721, 178] width 198 height 22
click at [833, 171] on button "submit" at bounding box center [832, 177] width 21 height 21
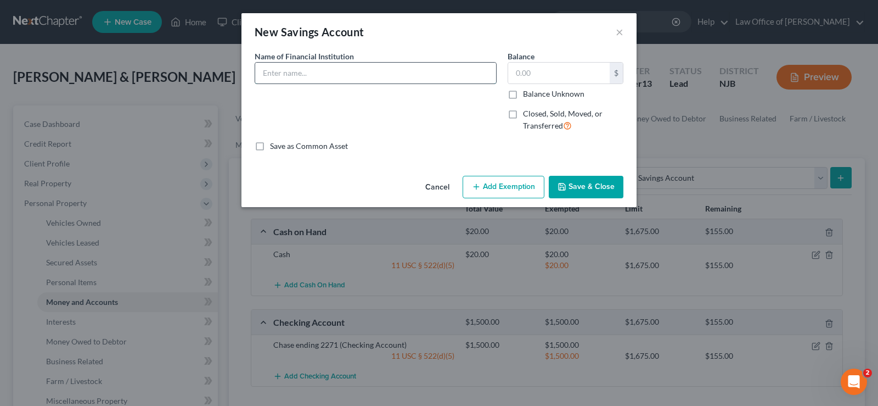
click at [329, 72] on input "text" at bounding box center [375, 73] width 241 height 21
type input "Chase ending"
click at [523, 75] on input "text" at bounding box center [559, 73] width 102 height 21
type input "52.00"
click at [318, 81] on input "Chase ending" at bounding box center [375, 73] width 241 height 21
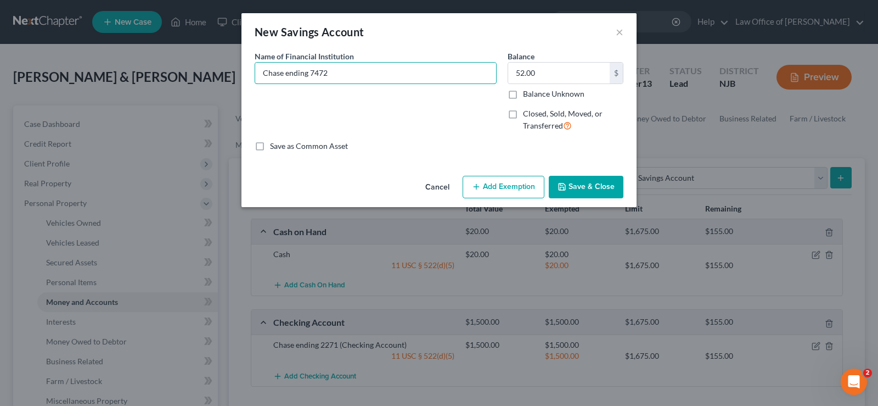
type input "Chase ending 7472"
click at [516, 191] on button "Add Exemption" at bounding box center [504, 187] width 82 height 23
select select "2"
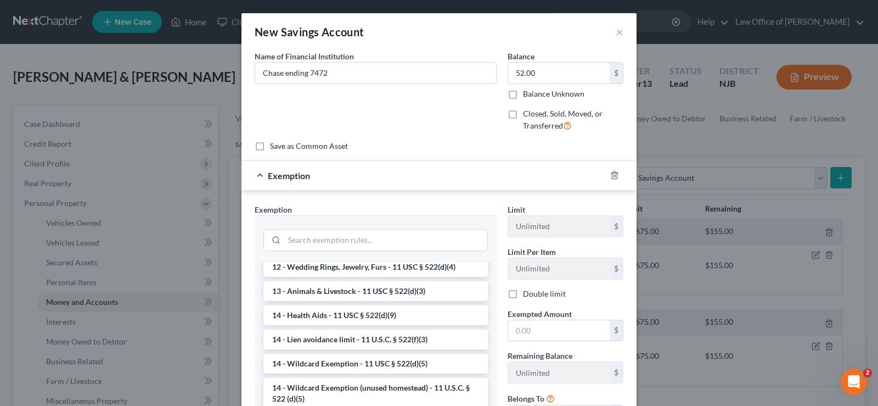
scroll to position [274, 0]
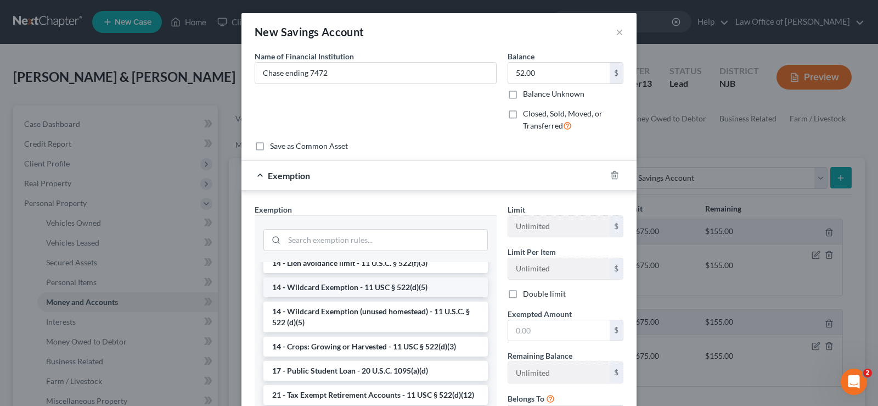
click at [375, 296] on li "14 - Wildcard Exemption - 11 USC § 522(d)(5)" at bounding box center [375, 287] width 225 height 20
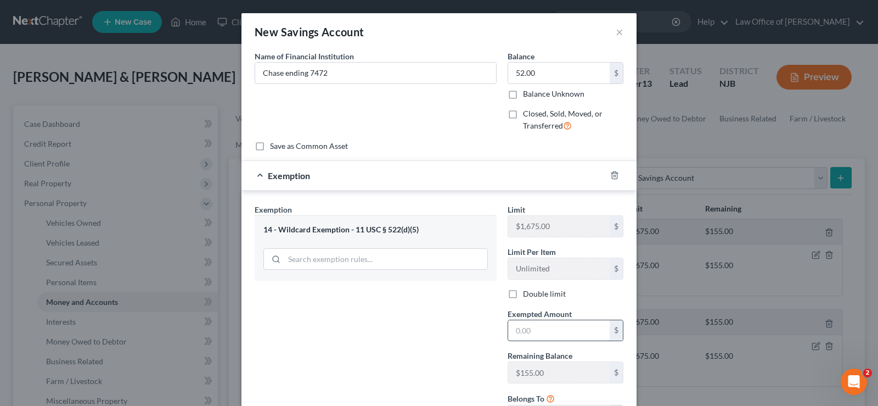
click at [540, 339] on input "text" at bounding box center [559, 330] width 102 height 21
type input "52.00"
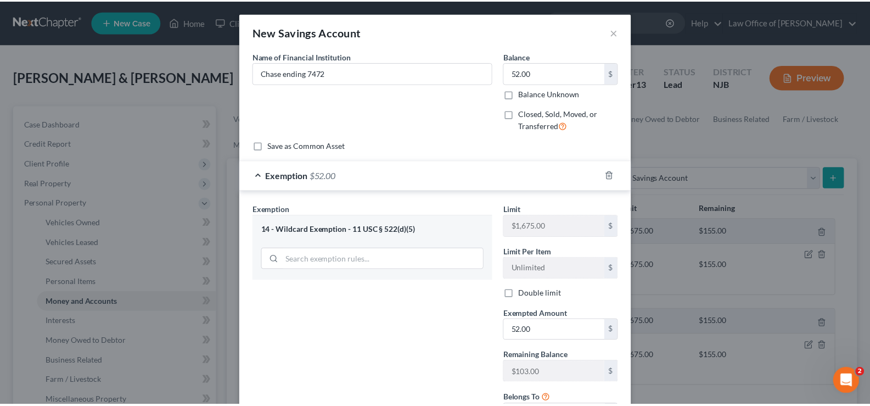
scroll to position [99, 0]
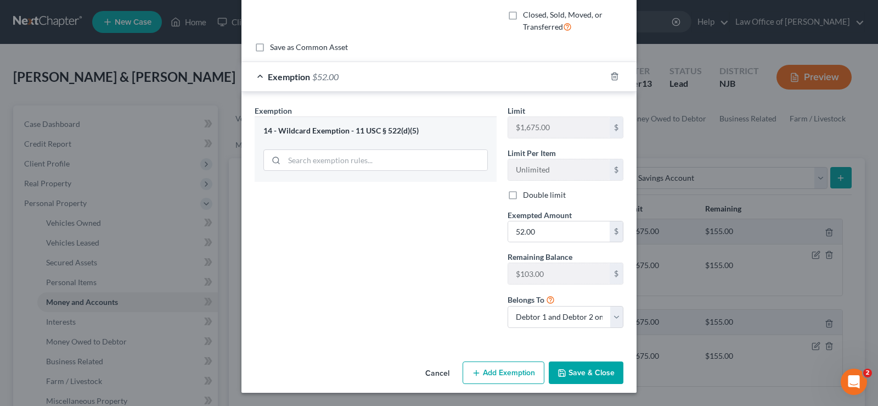
click at [571, 363] on button "Save & Close" at bounding box center [586, 372] width 75 height 23
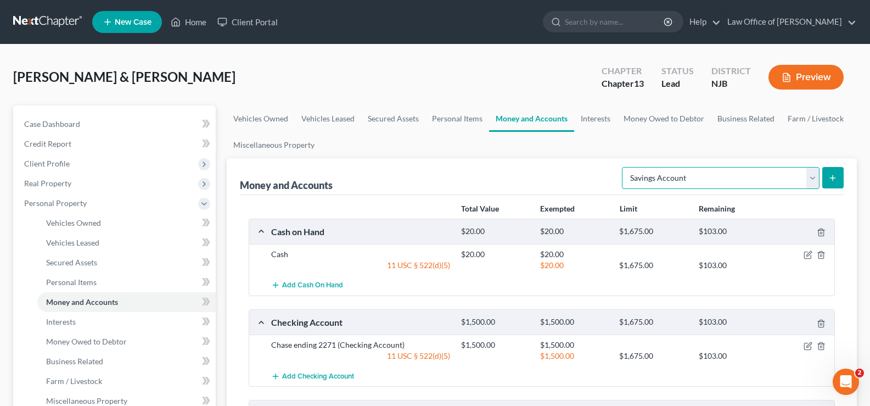
click at [687, 180] on select "Select Account Type Brokerage Cash on Hand Certificates of Deposit Checking Acc…" at bounding box center [721, 178] width 198 height 22
select select "security_deposits"
click at [624, 167] on select "Select Account Type Brokerage Cash on Hand Certificates of Deposit Checking Acc…" at bounding box center [721, 178] width 198 height 22
click at [832, 176] on icon "submit" at bounding box center [832, 177] width 9 height 9
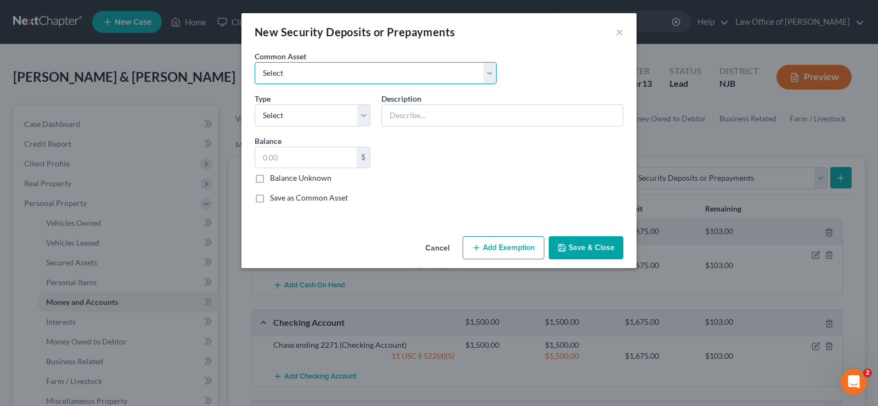
click at [274, 77] on select "Select Security Deposit" at bounding box center [376, 73] width 242 height 22
select select "0"
click at [255, 62] on select "Select Security Deposit" at bounding box center [376, 73] width 242 height 22
type input "Security Deposit"
type input "1,800.00"
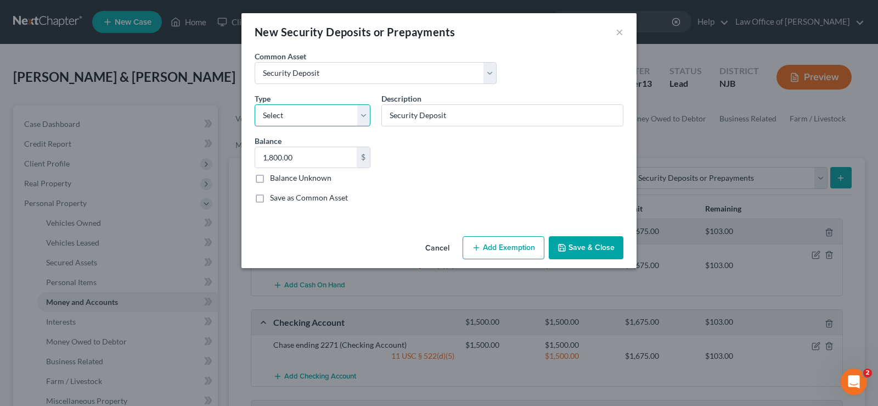
click at [300, 111] on select "Select Electric Gas Heating Oil Security Deposit On Rental Unit Prepaid Rent Te…" at bounding box center [313, 115] width 116 height 22
click at [617, 32] on button "×" at bounding box center [620, 31] width 8 height 13
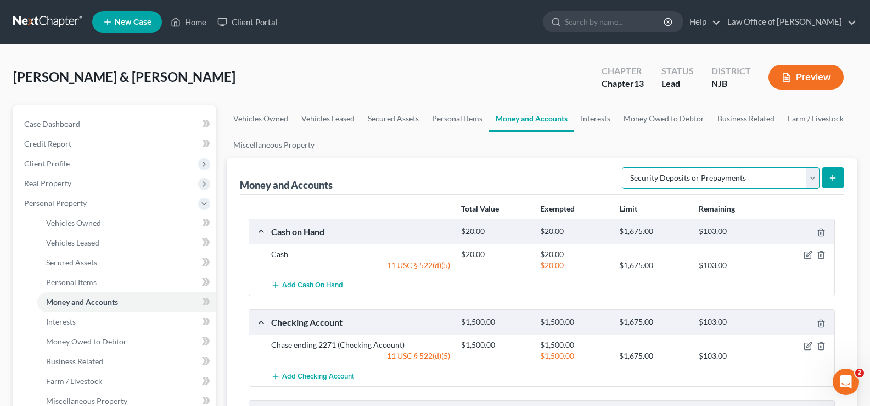
click at [721, 178] on select "Select Account Type Brokerage Cash on Hand Certificates of Deposit Checking Acc…" at bounding box center [721, 178] width 198 height 22
click at [600, 117] on link "Interests" at bounding box center [595, 118] width 43 height 26
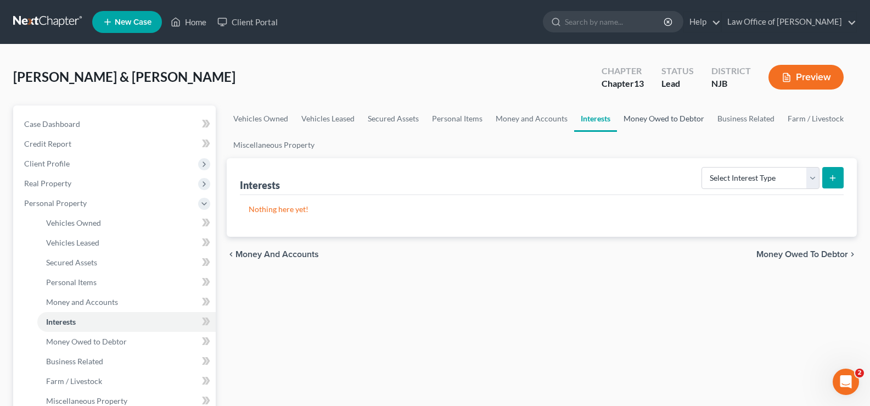
click at [655, 112] on link "Money Owed to Debtor" at bounding box center [664, 118] width 94 height 26
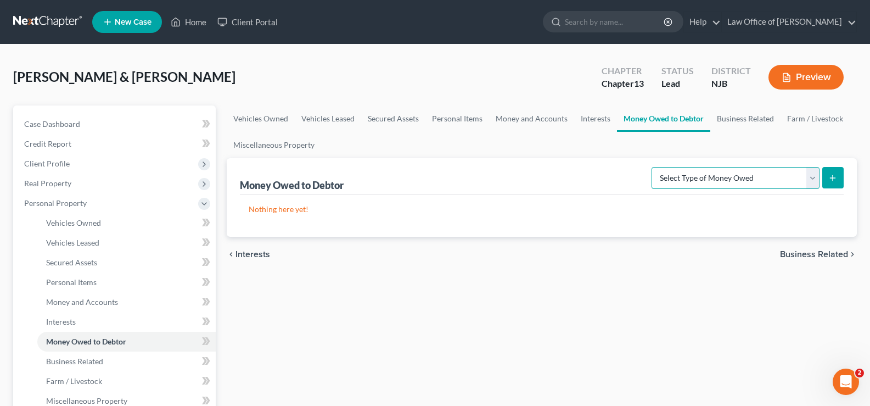
click at [721, 177] on select "Select Type of Money Owed Accounts Receivable Alimony Child Support Claims Agai…" at bounding box center [736, 178] width 168 height 22
drag, startPoint x: 587, startPoint y: 67, endPoint x: 625, endPoint y: 78, distance: 39.4
click at [587, 68] on div "[PERSON_NAME] & [PERSON_NAME] Upgraded Chapter Chapter 13 Status Lead District …" at bounding box center [435, 82] width 844 height 48
click at [814, 176] on select "Select Type of Money Owed Accounts Receivable Alimony Child Support Claims Agai…" at bounding box center [736, 178] width 168 height 22
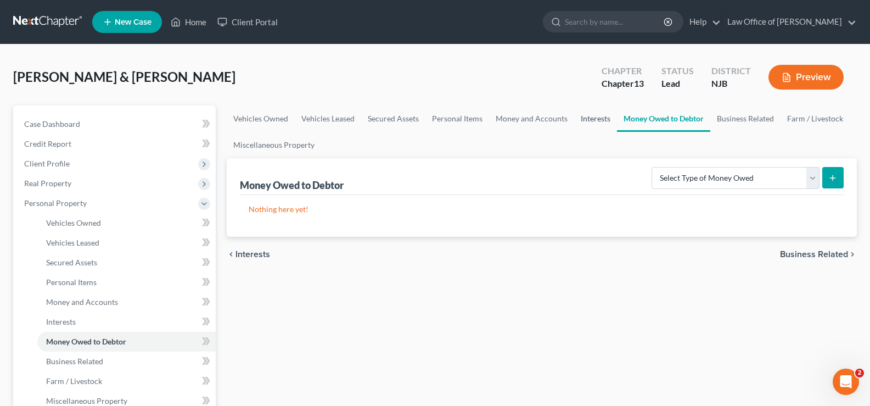
click at [598, 119] on link "Interests" at bounding box center [595, 118] width 43 height 26
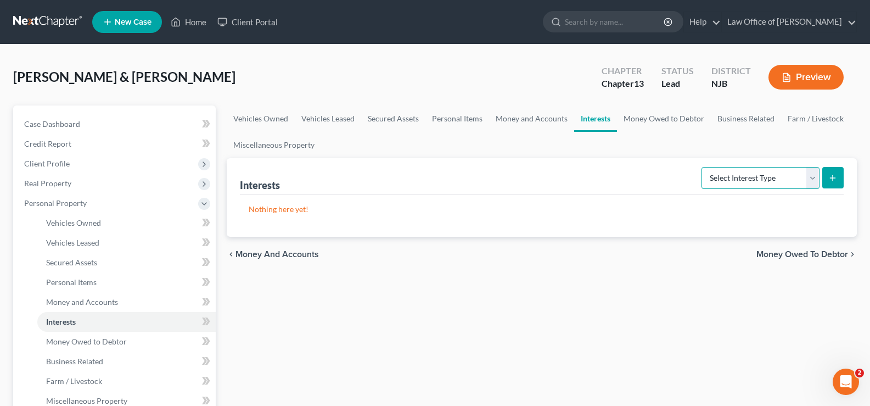
click at [732, 177] on select "Select Interest Type 401K Annuity Bond Education IRA Government Bond Government…" at bounding box center [761, 178] width 118 height 22
select select "term_life_insurance"
click at [703, 167] on select "Select Interest Type 401K Annuity Bond Education IRA Government Bond Government…" at bounding box center [761, 178] width 118 height 22
click at [754, 177] on select "Select Interest Type 401K Annuity Bond Education IRA Government Bond Government…" at bounding box center [761, 178] width 118 height 22
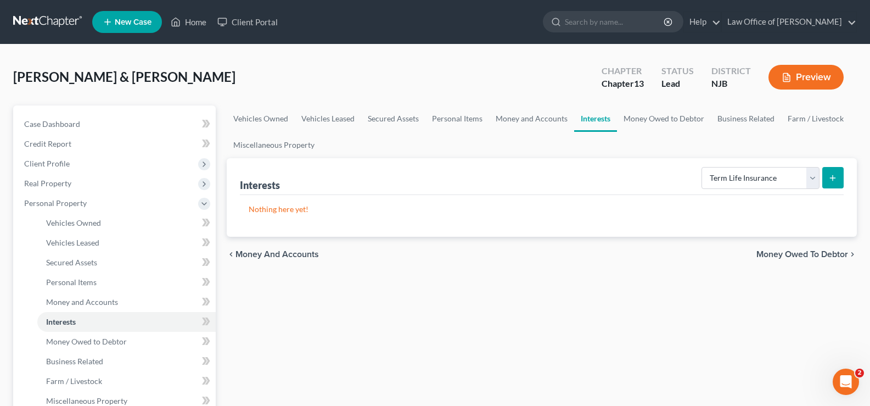
click at [833, 175] on icon "submit" at bounding box center [832, 177] width 9 height 9
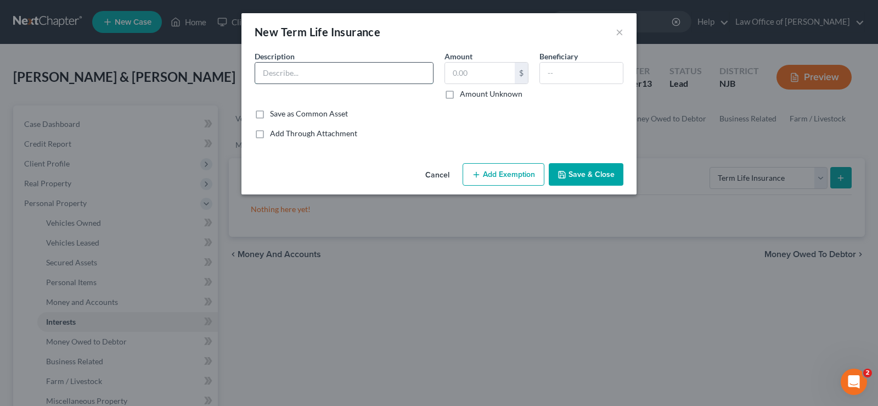
click at [277, 70] on input "text" at bounding box center [344, 73] width 178 height 21
click at [309, 73] on input "Term policy" at bounding box center [344, 73] width 178 height 21
type input "Term policy Colonial Penn no cash"
click at [561, 171] on polyline "button" at bounding box center [561, 172] width 3 height 2
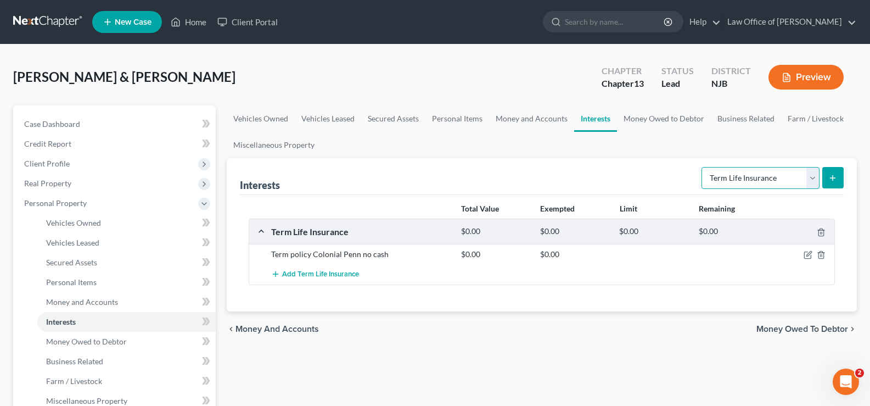
click at [812, 173] on select "Select Interest Type 401K Annuity Bond Education IRA Government Bond Government…" at bounding box center [761, 178] width 118 height 22
click at [668, 121] on link "Money Owed to Debtor" at bounding box center [664, 118] width 94 height 26
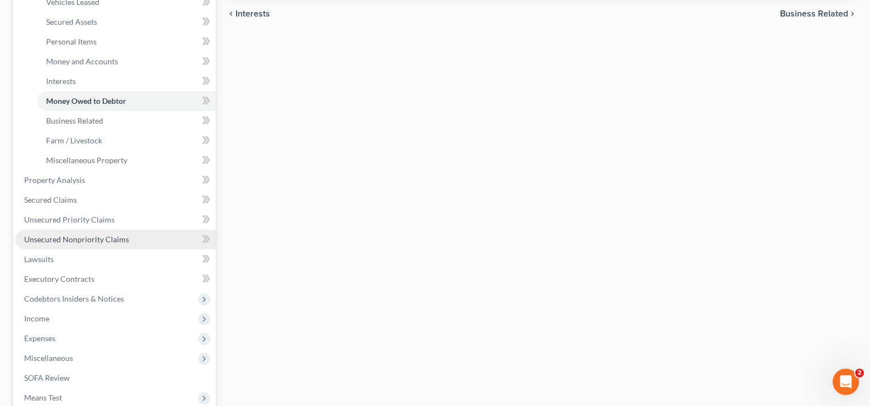
scroll to position [232, 0]
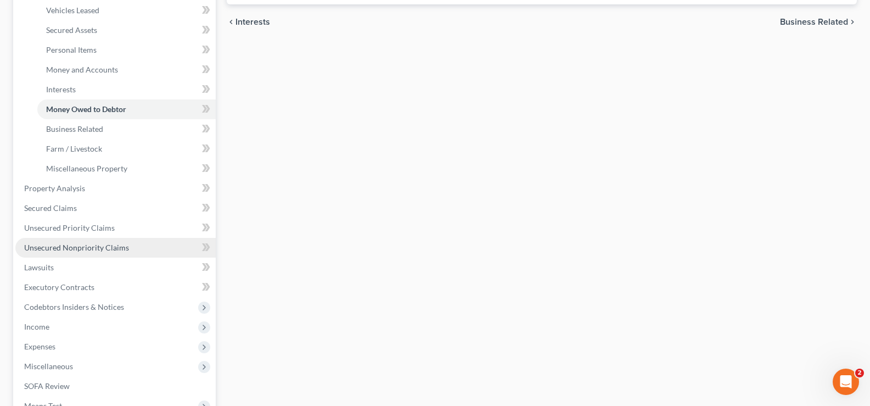
click at [73, 245] on span "Unsecured Nonpriority Claims" at bounding box center [76, 247] width 105 height 9
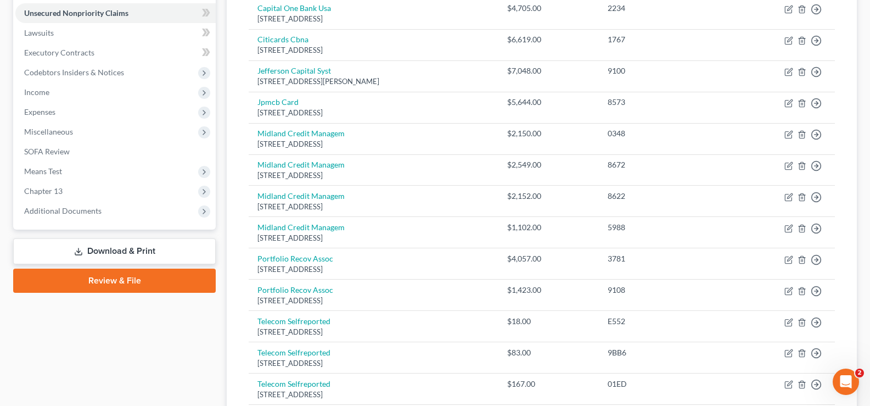
scroll to position [272, 0]
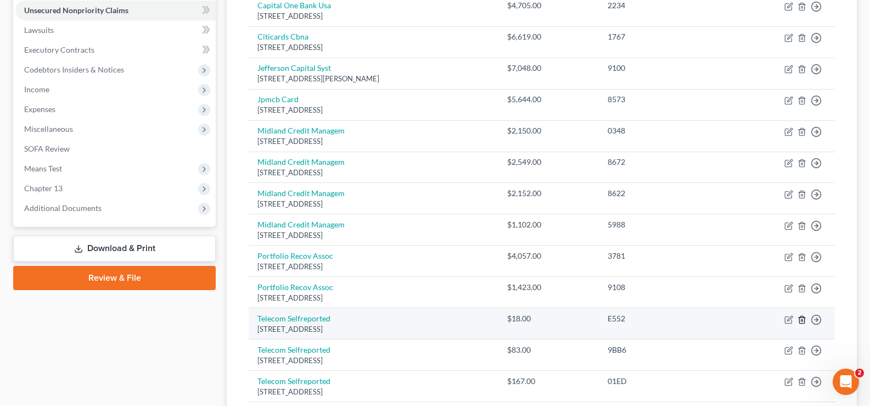
click at [805, 317] on polyline "button" at bounding box center [802, 317] width 7 height 0
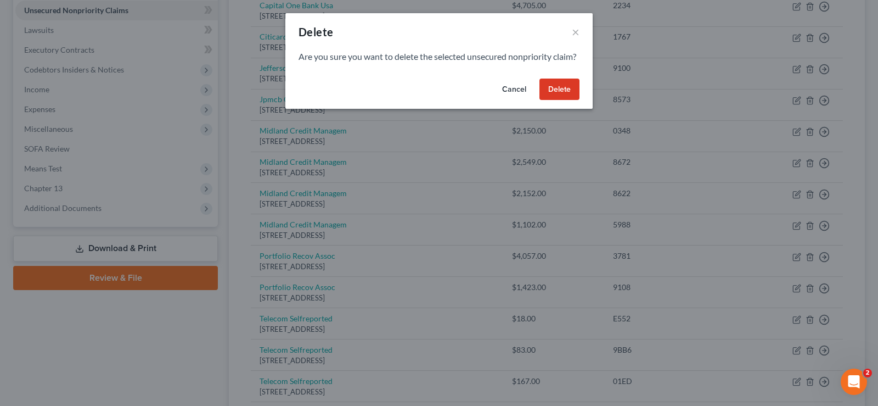
click at [551, 92] on button "Delete" at bounding box center [560, 89] width 40 height 22
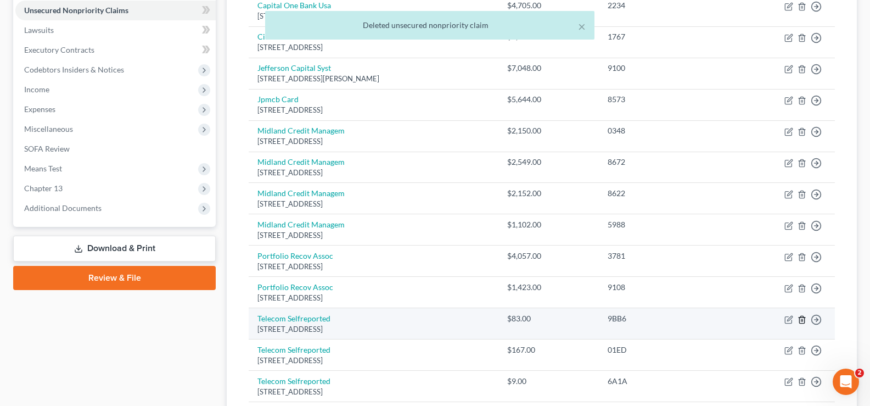
click at [801, 317] on polyline "button" at bounding box center [802, 317] width 7 height 0
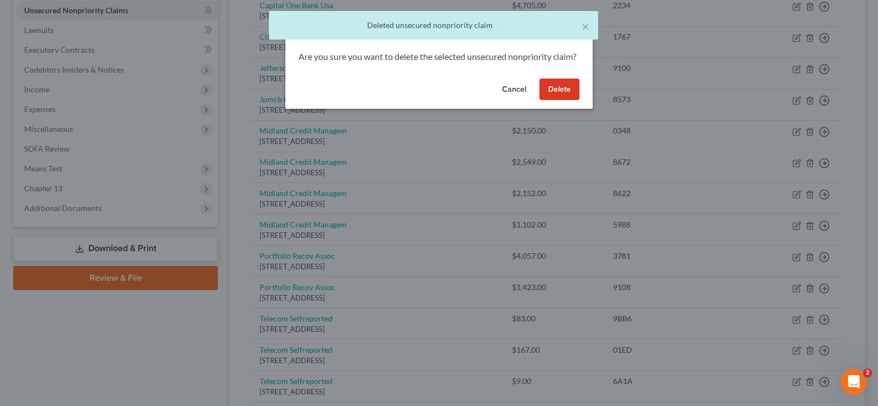
click at [562, 100] on button "Delete" at bounding box center [560, 89] width 40 height 22
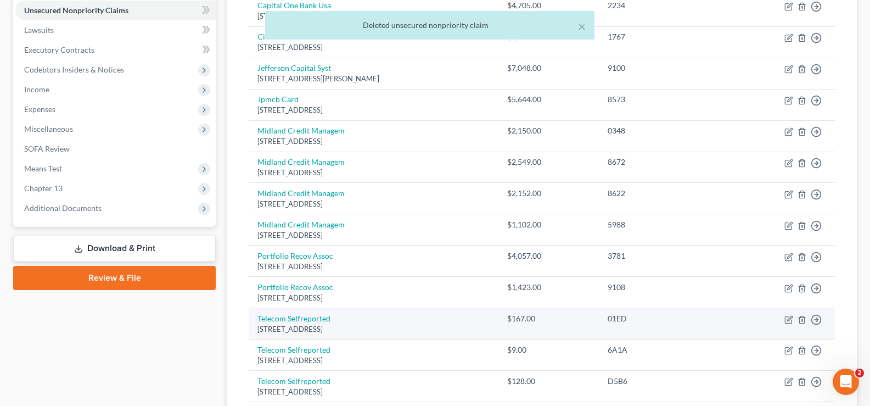
click at [809, 316] on td "Move to D Move to E Move to G Move to Notice Only" at bounding box center [782, 323] width 106 height 31
click at [803, 318] on icon "button" at bounding box center [802, 319] width 9 height 9
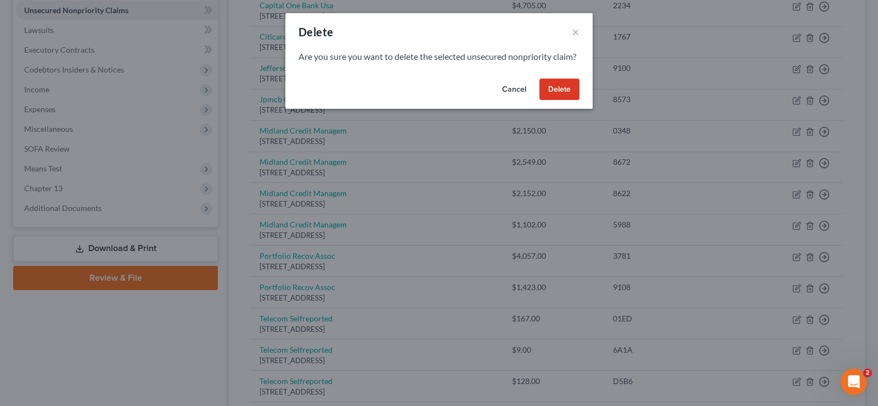
click at [560, 98] on button "Delete" at bounding box center [560, 89] width 40 height 22
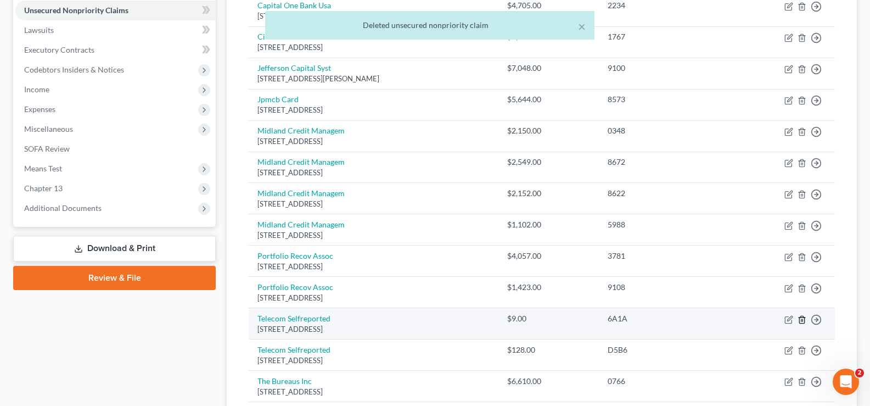
click at [801, 316] on icon "button" at bounding box center [802, 319] width 9 height 9
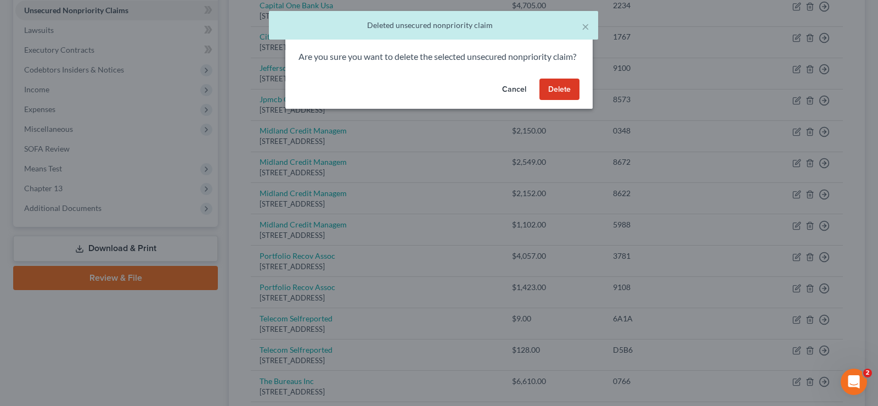
click at [553, 96] on button "Delete" at bounding box center [560, 89] width 40 height 22
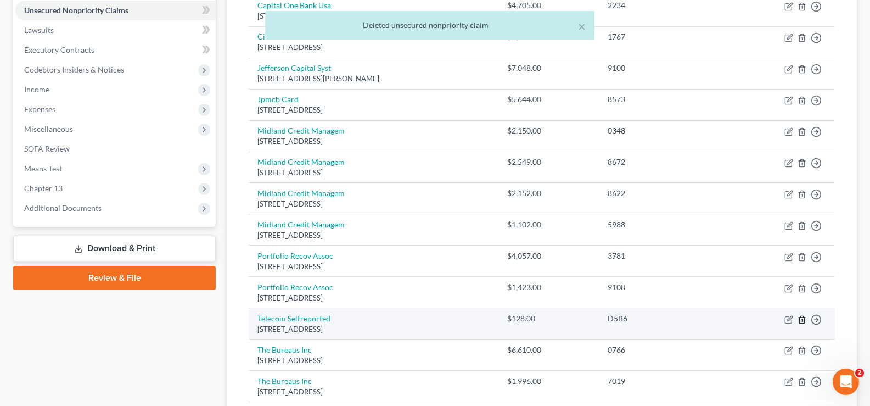
click at [801, 318] on icon "button" at bounding box center [802, 319] width 9 height 9
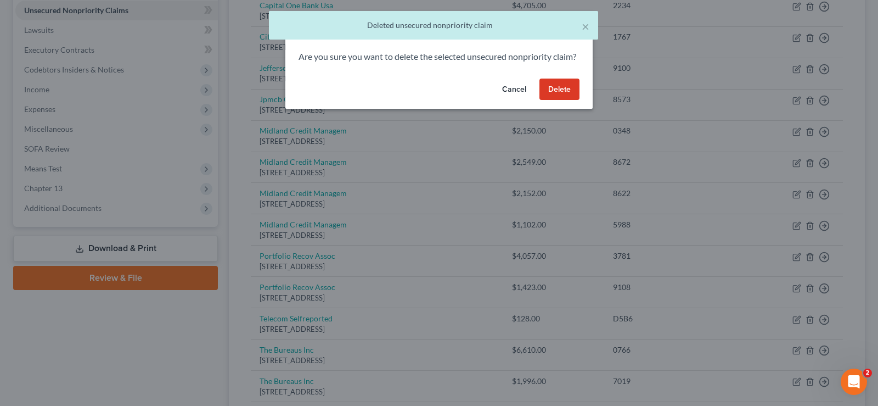
click at [543, 96] on button "Delete" at bounding box center [560, 89] width 40 height 22
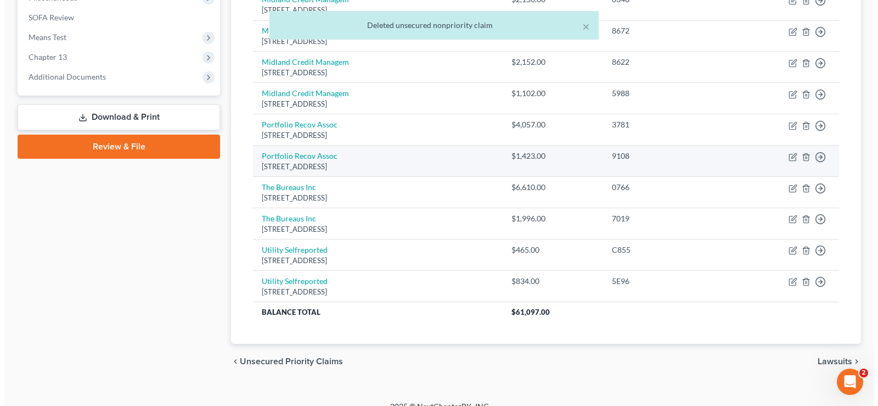
scroll to position [405, 0]
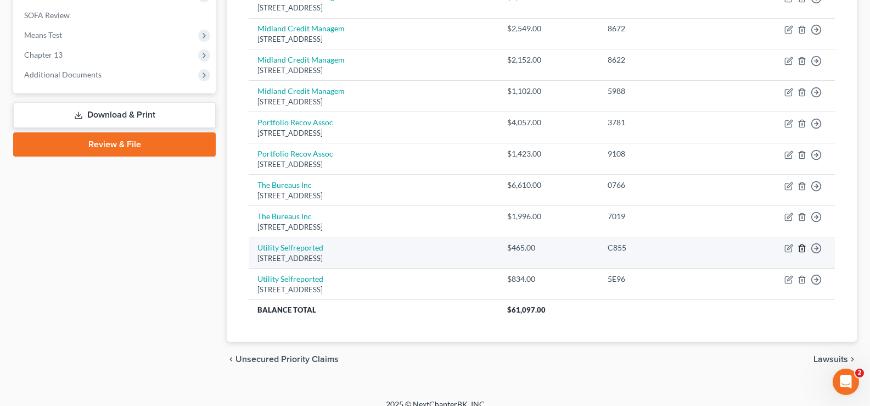
click at [802, 245] on icon "button" at bounding box center [802, 248] width 9 height 9
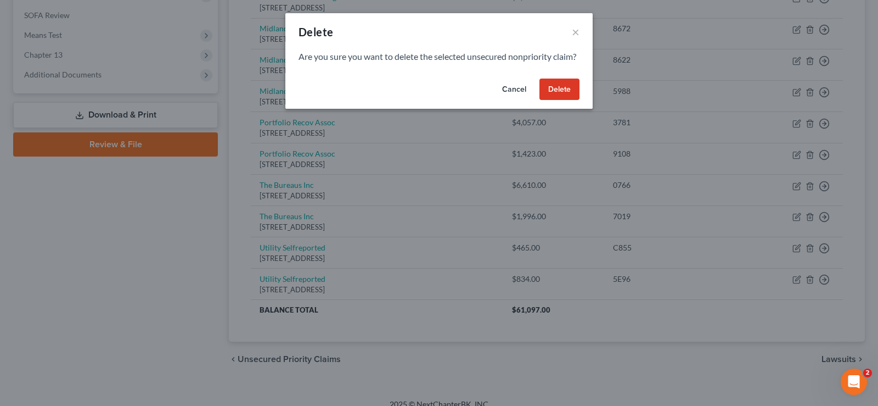
click at [569, 96] on button "Delete" at bounding box center [560, 89] width 40 height 22
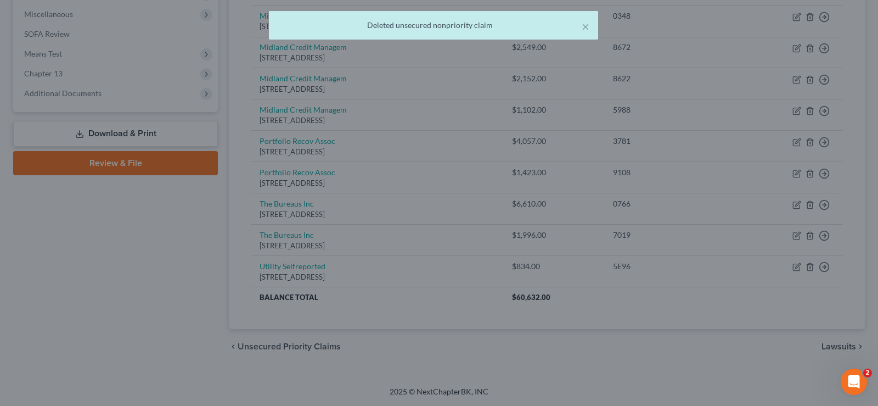
scroll to position [386, 0]
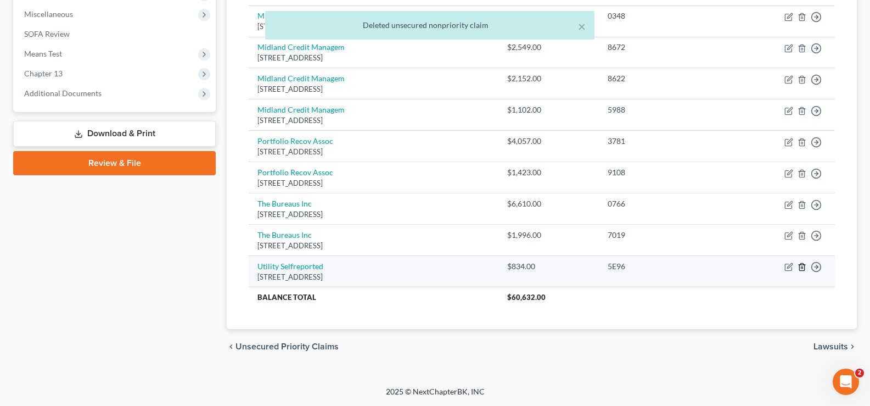
click at [801, 263] on icon "button" at bounding box center [801, 266] width 5 height 7
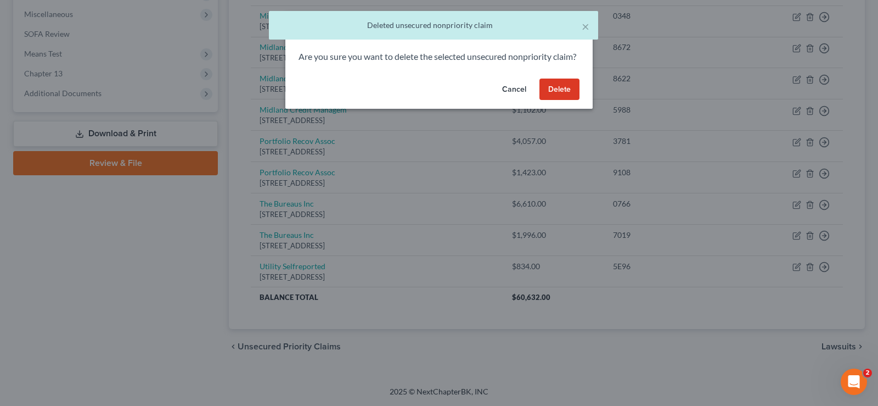
click at [543, 100] on button "Delete" at bounding box center [560, 89] width 40 height 22
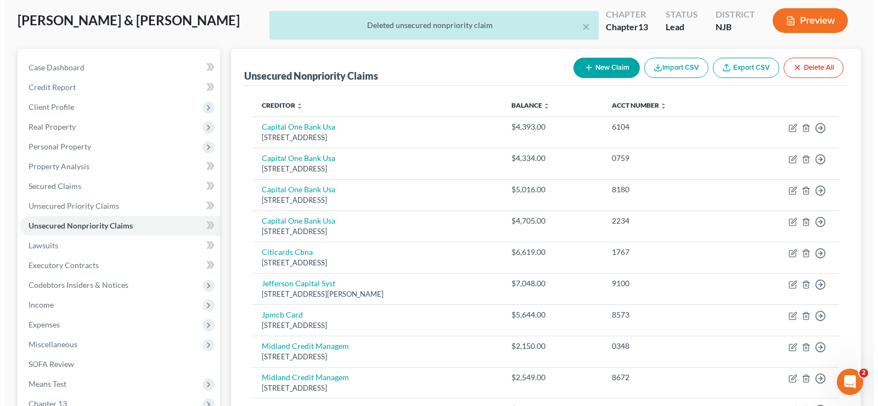
scroll to position [75, 0]
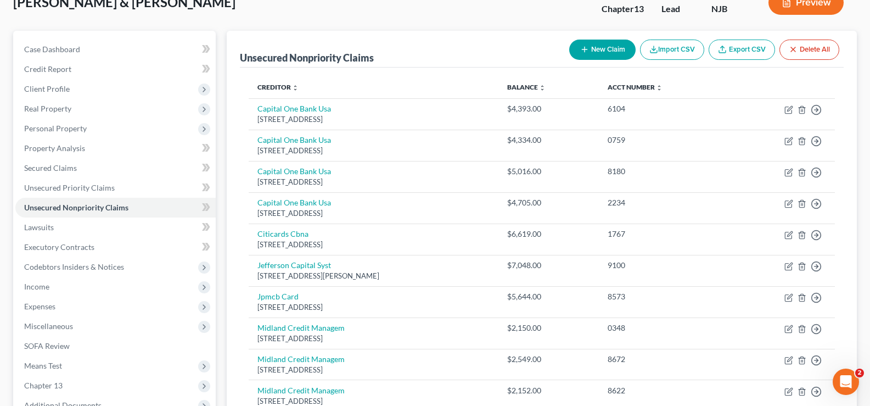
click at [584, 57] on button "New Claim" at bounding box center [602, 50] width 66 height 20
select select "2"
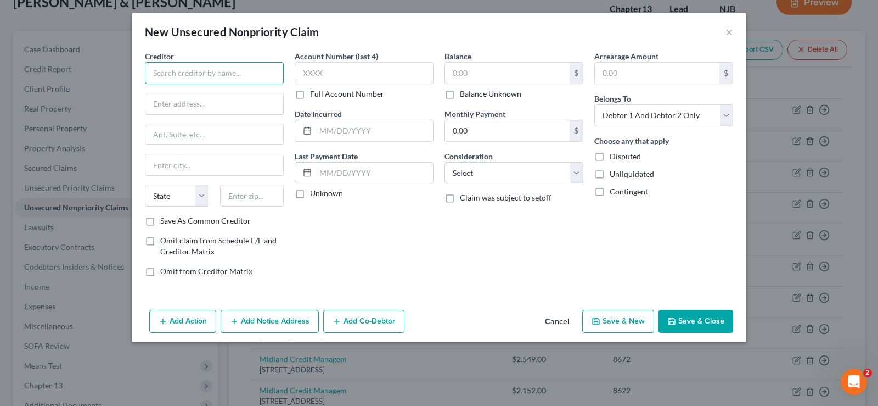
click at [206, 65] on input "text" at bounding box center [214, 73] width 139 height 22
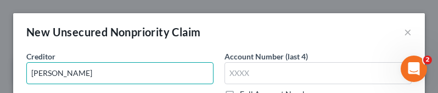
click at [38, 69] on input "[PERSON_NAME]" at bounding box center [119, 73] width 187 height 22
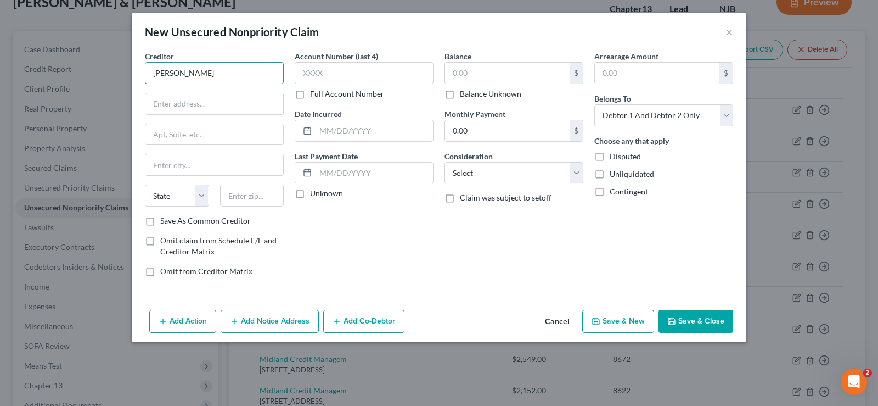
click at [212, 71] on input "[PERSON_NAME]" at bounding box center [214, 73] width 139 height 22
type input "[PERSON_NAME] Home Buyers"
click at [178, 110] on input "text" at bounding box center [214, 103] width 138 height 21
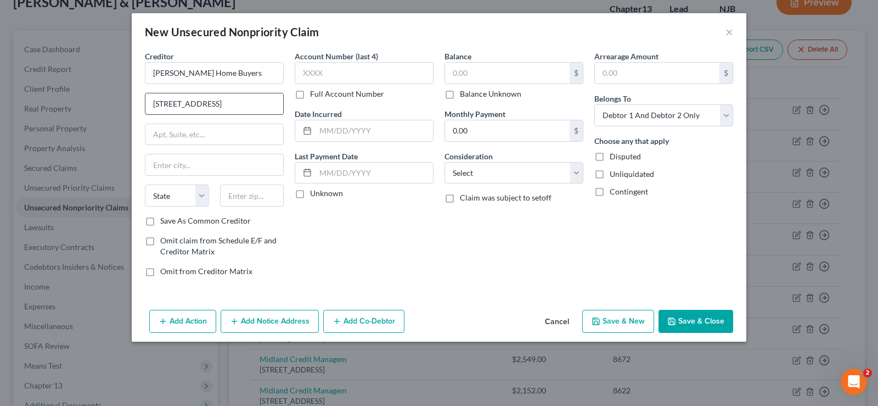
type input "[STREET_ADDRESS]"
type input "Suite 210"
type input "[PERSON_NAME]"
click at [178, 200] on select "State [US_STATE] AK AR AZ CA CO CT DE DC [GEOGRAPHIC_DATA] [GEOGRAPHIC_DATA] GU…" at bounding box center [177, 195] width 64 height 22
select select "33"
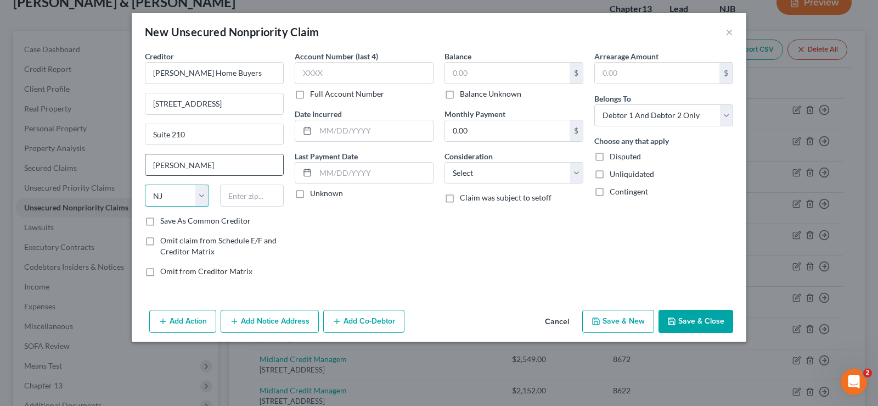
click at [145, 184] on select "State [US_STATE] AK AR AZ CA CO CT DE DC [GEOGRAPHIC_DATA] [GEOGRAPHIC_DATA] GU…" at bounding box center [177, 195] width 64 height 22
click at [260, 199] on input "text" at bounding box center [252, 195] width 64 height 22
type input "07066"
click at [277, 71] on input "[PERSON_NAME] Home Buyers" at bounding box center [214, 73] width 139 height 22
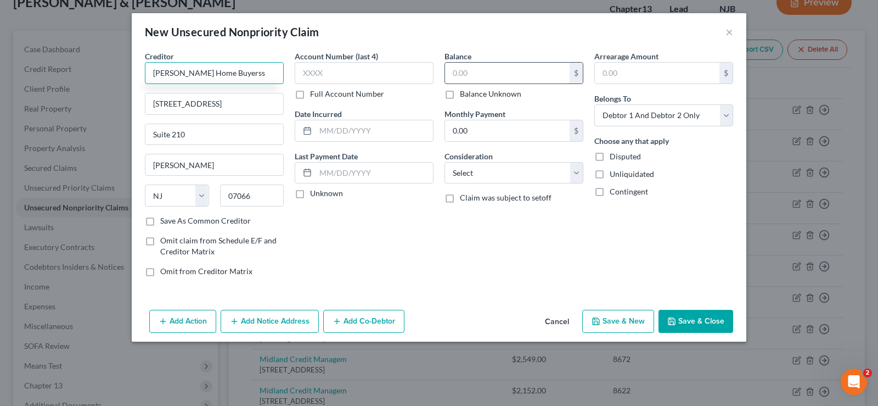
type input "[PERSON_NAME] Home Buyerss"
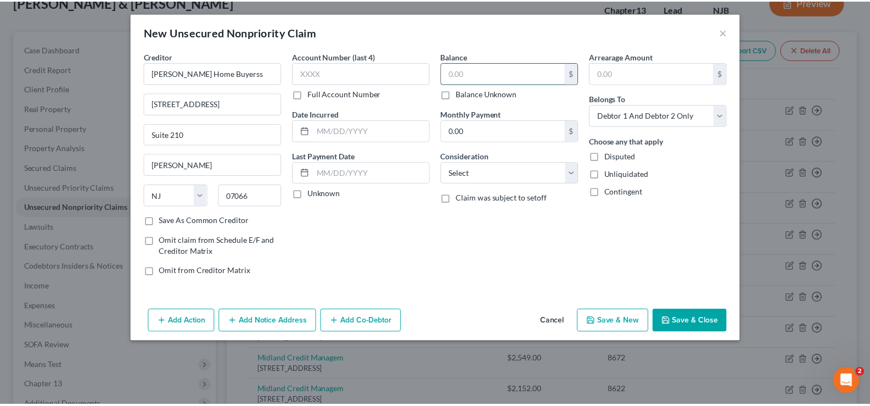
scroll to position [0, 0]
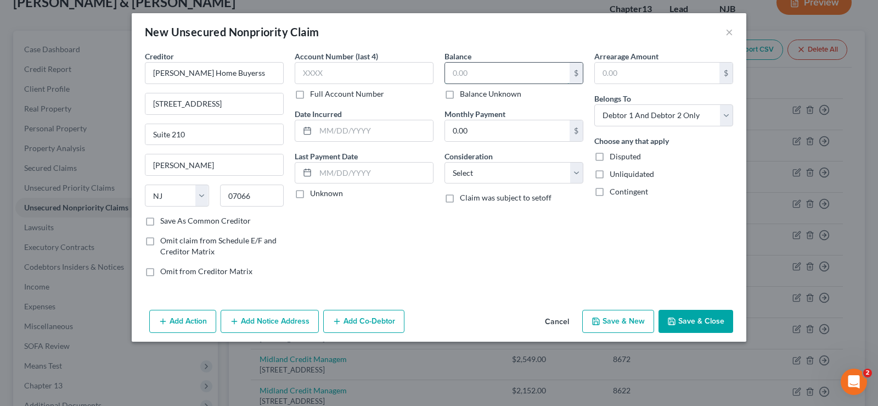
click at [461, 71] on input "text" at bounding box center [507, 73] width 125 height 21
type input "1"
type input "15,000"
click at [514, 172] on select "Select Cable / Satellite Services Collection Agency Credit Card Debt Debt Couns…" at bounding box center [514, 173] width 139 height 22
select select "10"
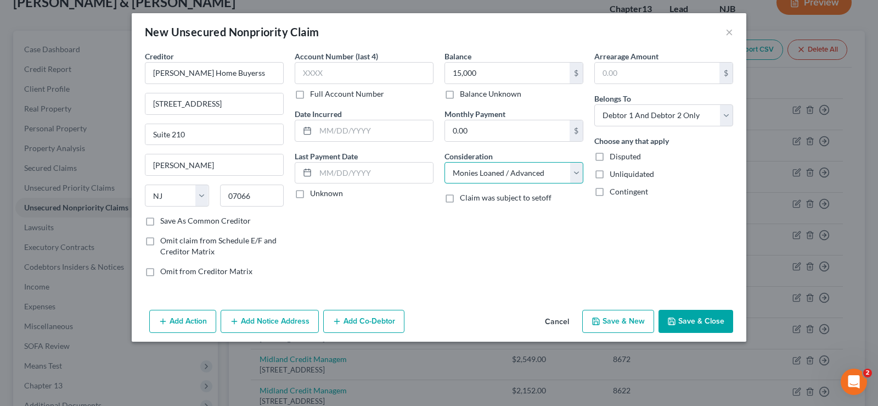
click at [445, 162] on select "Select Cable / Satellite Services Collection Agency Credit Card Debt Debt Couns…" at bounding box center [514, 173] width 139 height 22
click at [610, 154] on label "Disputed" at bounding box center [625, 156] width 31 height 11
click at [614, 154] on input "Disputed" at bounding box center [617, 154] width 7 height 7
checkbox input "true"
drag, startPoint x: 599, startPoint y: 176, endPoint x: 601, endPoint y: 193, distance: 17.1
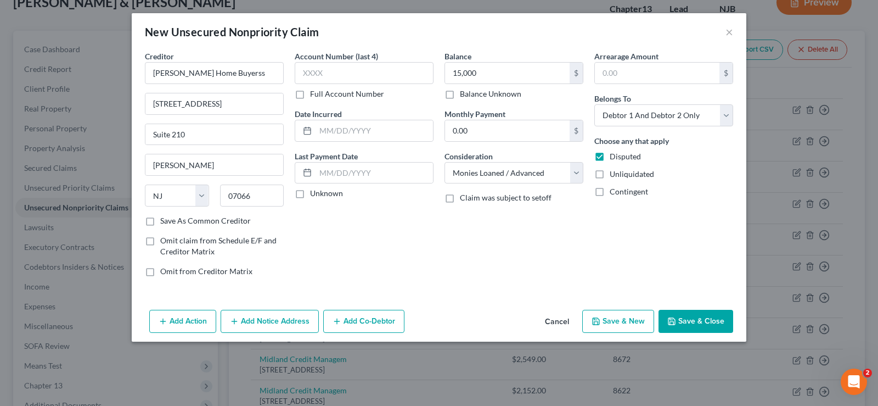
click at [610, 175] on label "Unliquidated" at bounding box center [632, 174] width 44 height 11
click at [614, 175] on input "Unliquidated" at bounding box center [617, 172] width 7 height 7
checkbox input "true"
click at [610, 193] on label "Contingent" at bounding box center [629, 191] width 38 height 11
click at [614, 193] on input "Contingent" at bounding box center [617, 189] width 7 height 7
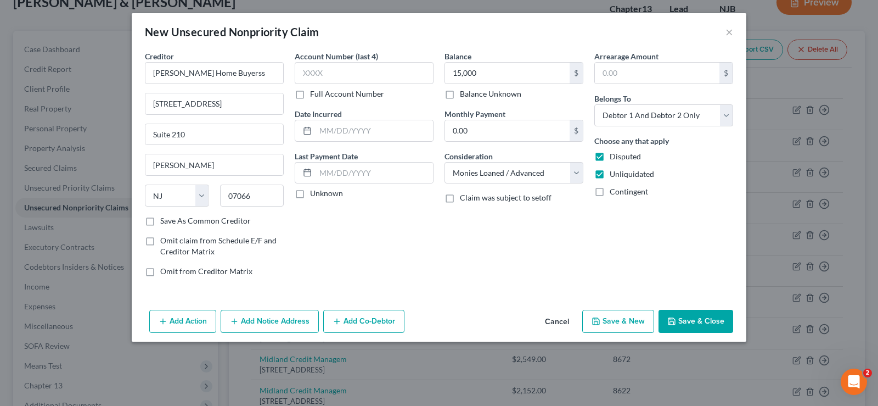
checkbox input "true"
click at [692, 323] on button "Save & Close" at bounding box center [696, 321] width 75 height 23
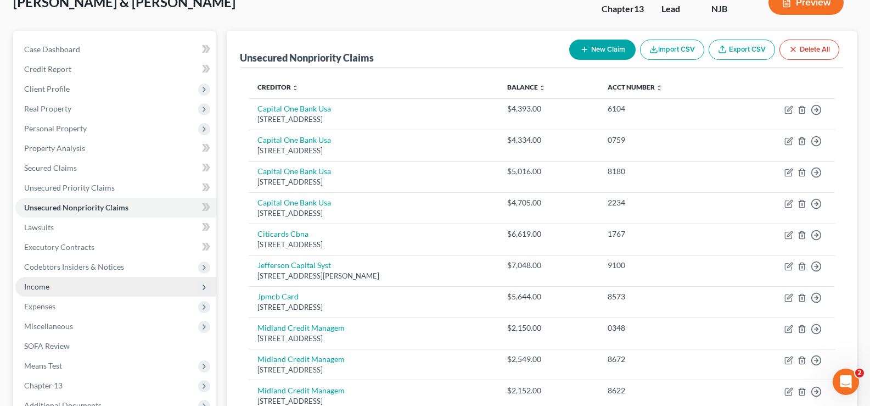
click at [44, 284] on span "Income" at bounding box center [36, 286] width 25 height 9
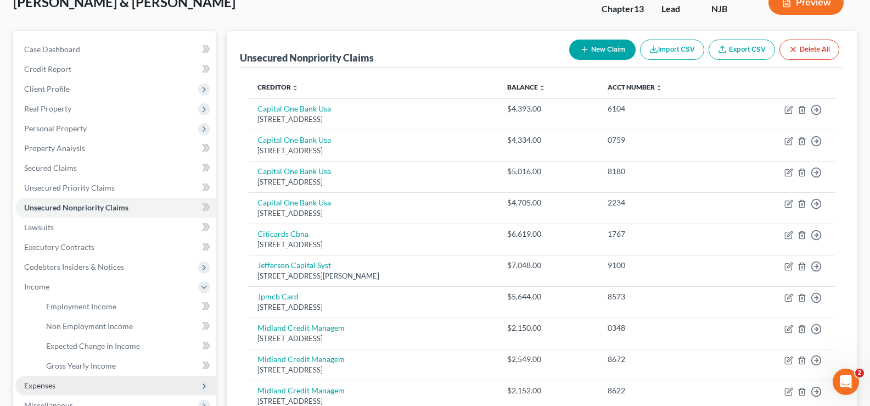
click at [38, 381] on span "Expenses" at bounding box center [39, 384] width 31 height 9
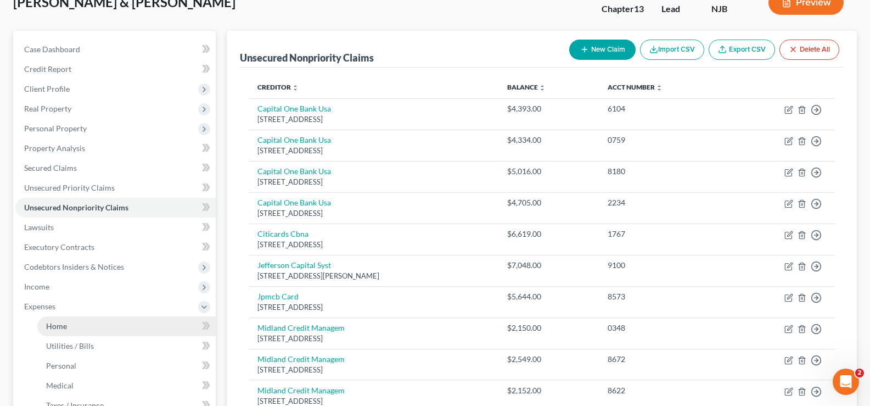
click at [58, 327] on span "Home" at bounding box center [56, 325] width 21 height 9
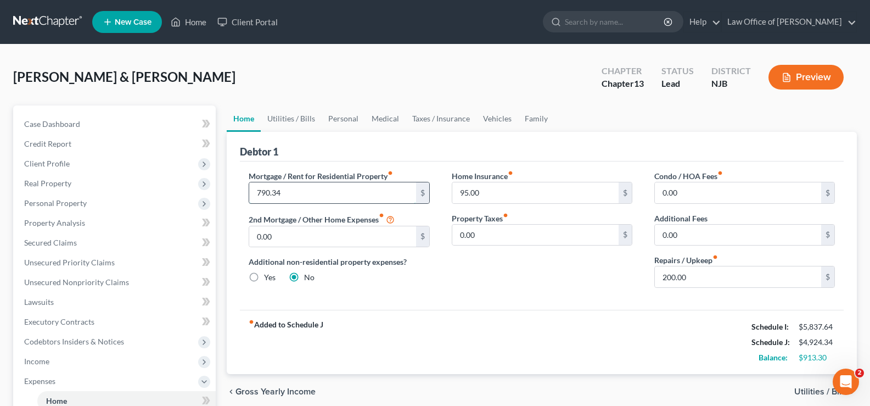
click at [302, 194] on input "790.34" at bounding box center [332, 192] width 166 height 21
type input "840.00"
click at [288, 119] on link "Utilities / Bills" at bounding box center [291, 118] width 61 height 26
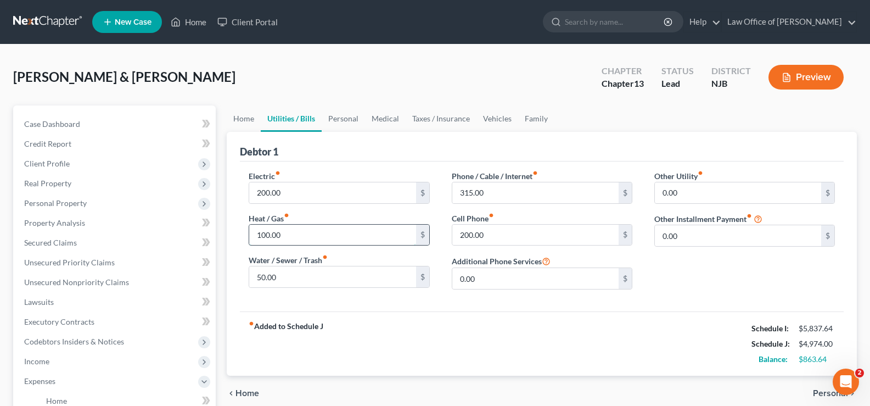
click at [289, 233] on input "100.00" at bounding box center [332, 235] width 166 height 21
type input "200"
click at [357, 115] on link "Personal" at bounding box center [343, 118] width 43 height 26
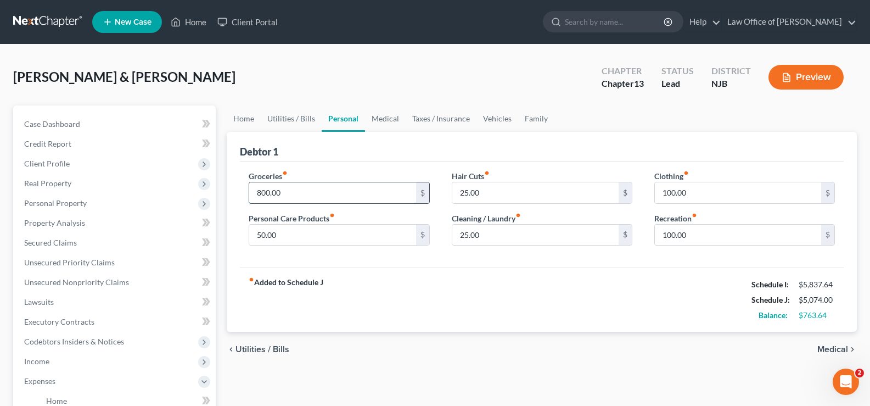
click at [296, 194] on input "800.00" at bounding box center [332, 192] width 166 height 21
type input "850"
click at [385, 115] on link "Medical" at bounding box center [385, 118] width 41 height 26
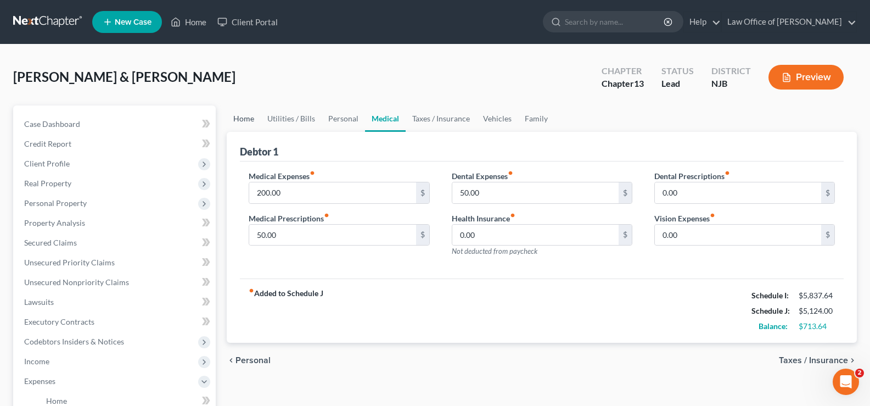
click at [245, 115] on link "Home" at bounding box center [244, 118] width 34 height 26
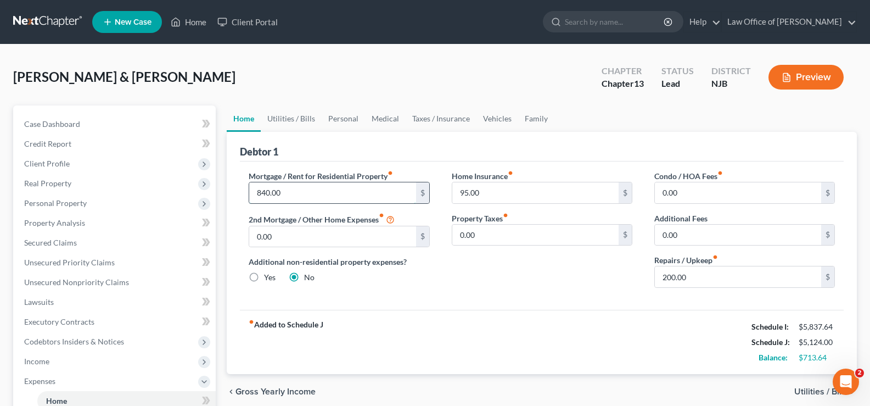
click at [306, 192] on input "840.00" at bounding box center [332, 192] width 166 height 21
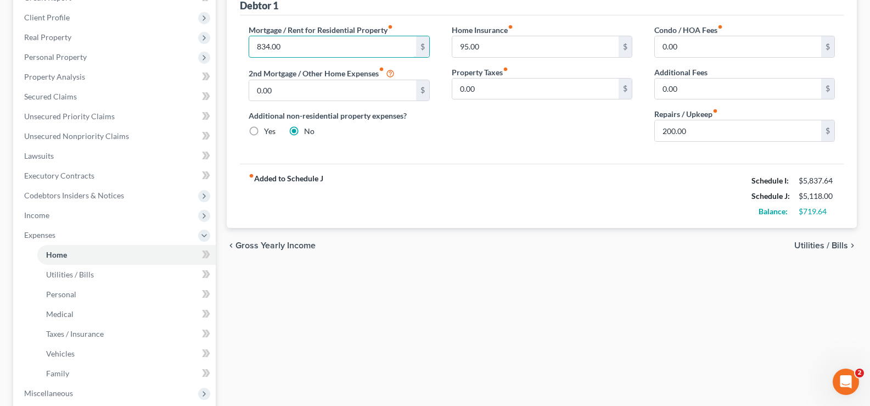
scroll to position [147, 0]
type input "834.00"
click at [811, 242] on span "Utilities / Bills" at bounding box center [821, 244] width 54 height 9
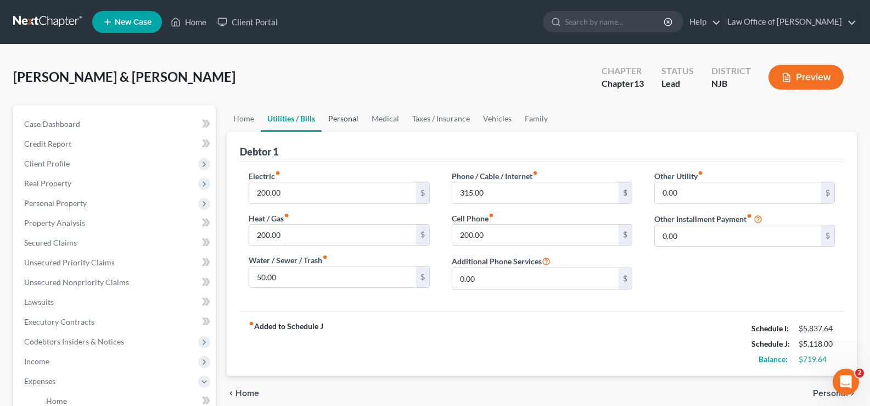
click at [337, 118] on link "Personal" at bounding box center [343, 118] width 43 height 26
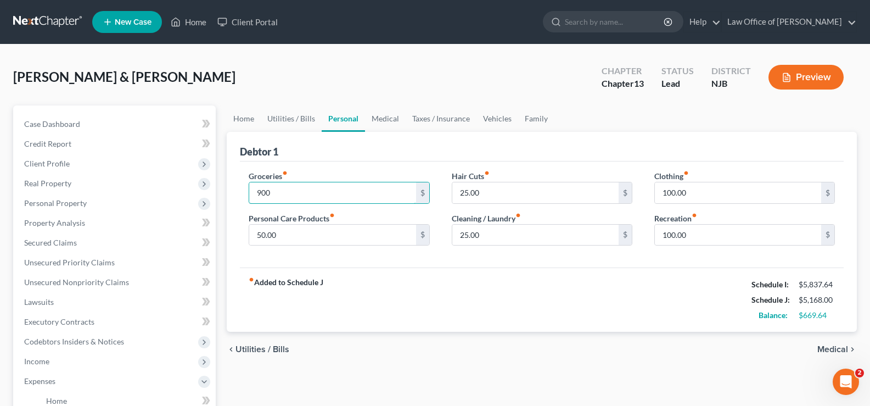
type input "900"
type input "75.00"
click at [390, 117] on link "Medical" at bounding box center [385, 118] width 41 height 26
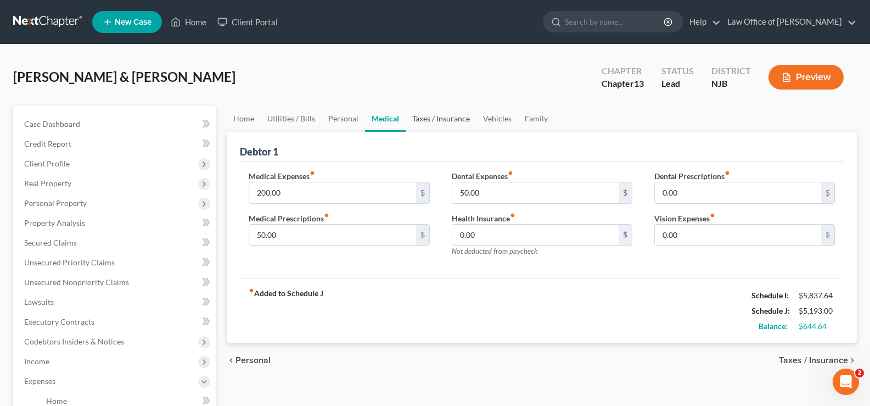
click at [445, 119] on link "Taxes / Insurance" at bounding box center [441, 118] width 71 height 26
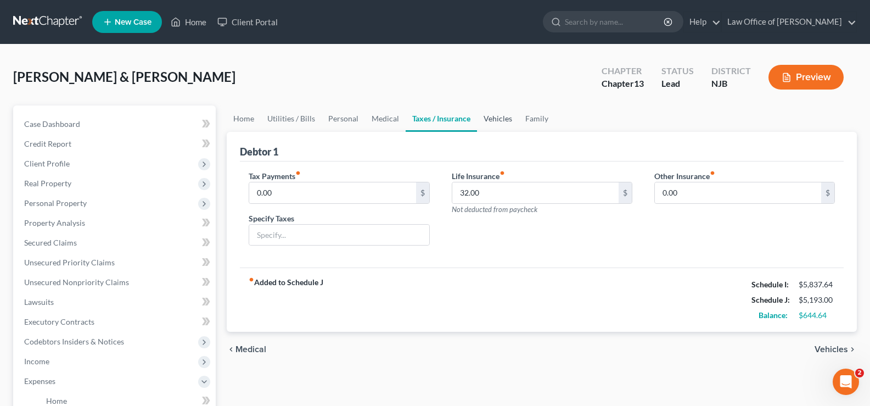
click at [504, 120] on link "Vehicles" at bounding box center [498, 118] width 42 height 26
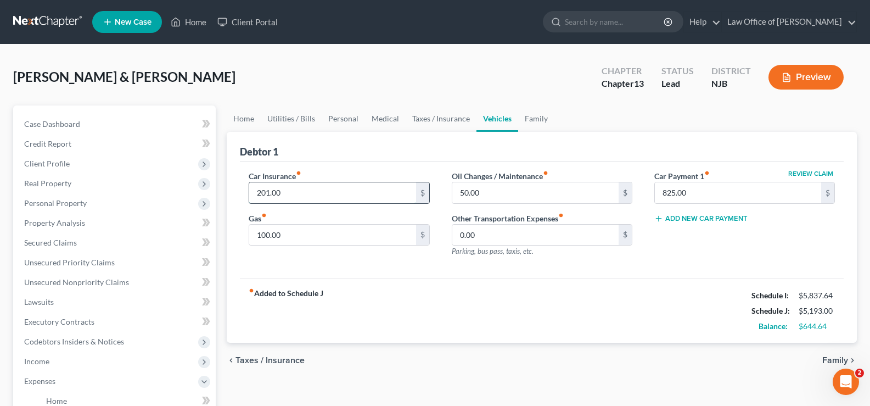
click at [291, 195] on input "201.00" at bounding box center [332, 192] width 166 height 21
type input "284.00"
click at [521, 194] on input "50.00" at bounding box center [535, 192] width 166 height 21
click at [441, 265] on div "Car Insurance fiber_manual_record 284.00 $ Gas fiber_manual_record 100.00 $ Oil…" at bounding box center [542, 219] width 604 height 117
click at [301, 236] on input "100.00" at bounding box center [332, 235] width 166 height 21
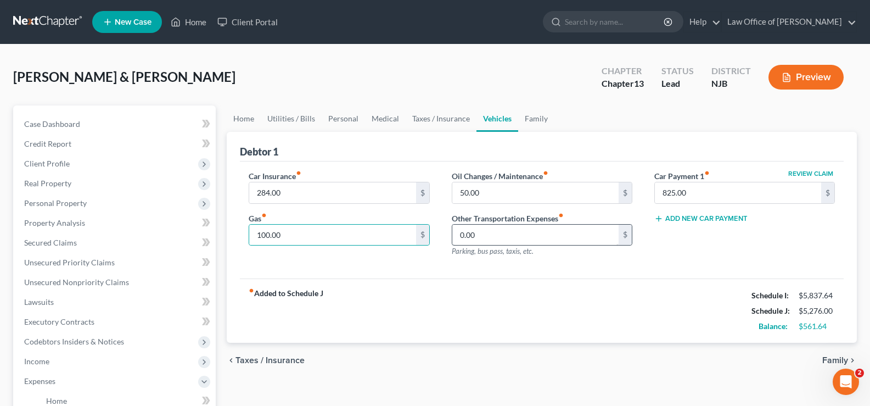
drag, startPoint x: 654, startPoint y: 253, endPoint x: 609, endPoint y: 236, distance: 47.6
click at [654, 253] on div "Review Claim Car Payment 1 fiber_manual_record 825.00 $ Add New Car Payment" at bounding box center [744, 218] width 203 height 96
click at [531, 114] on link "Family" at bounding box center [536, 118] width 36 height 26
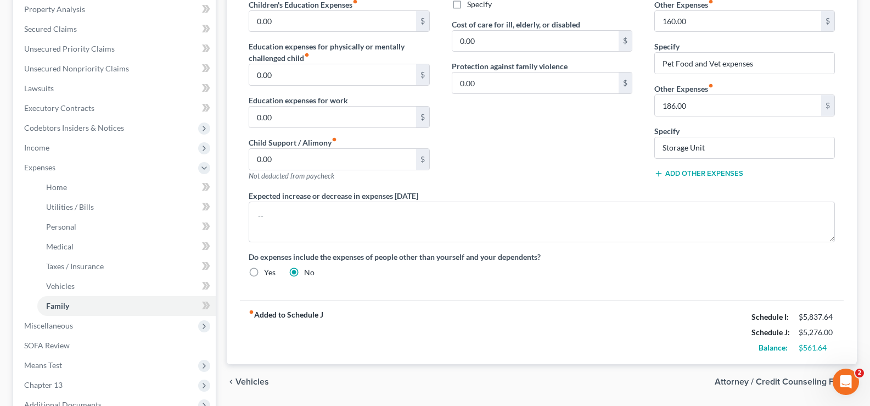
scroll to position [265, 0]
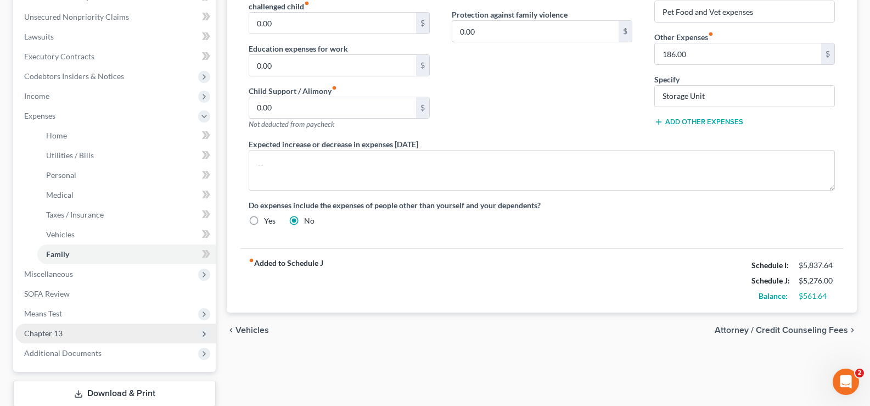
click at [53, 328] on span "Chapter 13" at bounding box center [43, 332] width 38 height 9
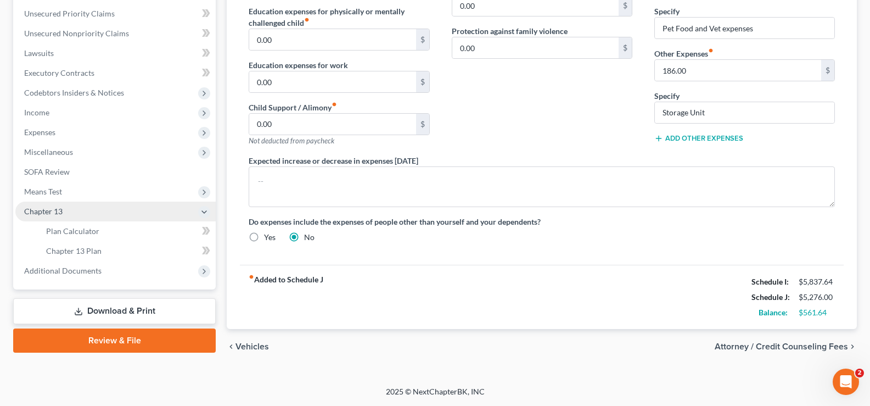
scroll to position [249, 0]
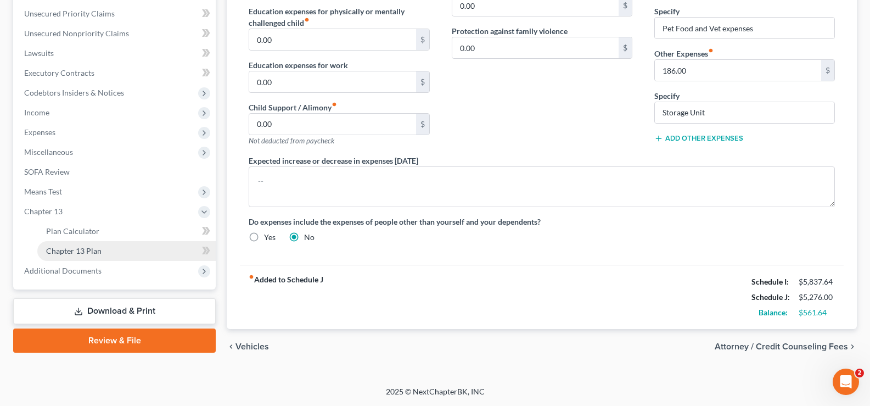
click at [87, 246] on span "Chapter 13 Plan" at bounding box center [73, 250] width 55 height 9
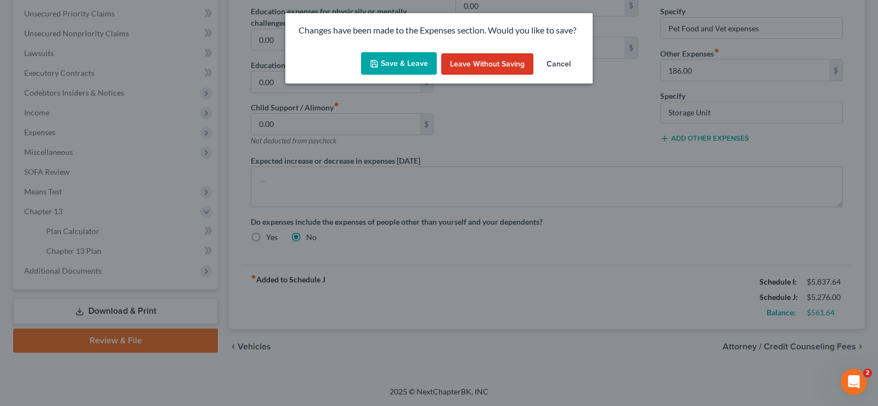
click at [384, 59] on button "Save & Leave" at bounding box center [399, 63] width 76 height 23
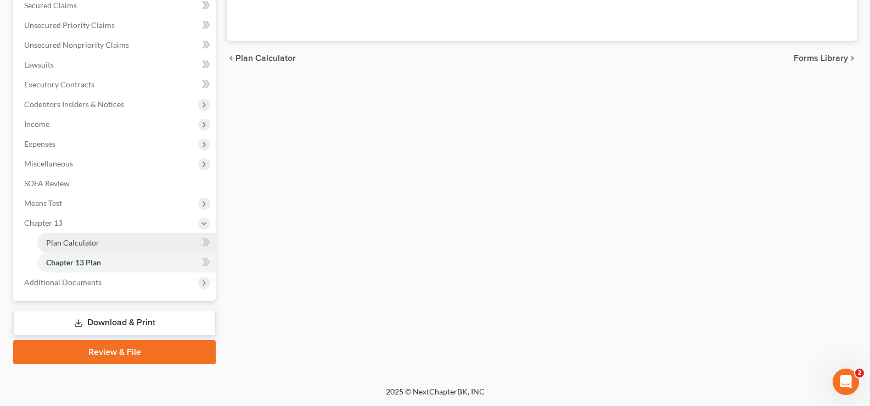
click at [66, 248] on link "Plan Calculator" at bounding box center [126, 243] width 178 height 20
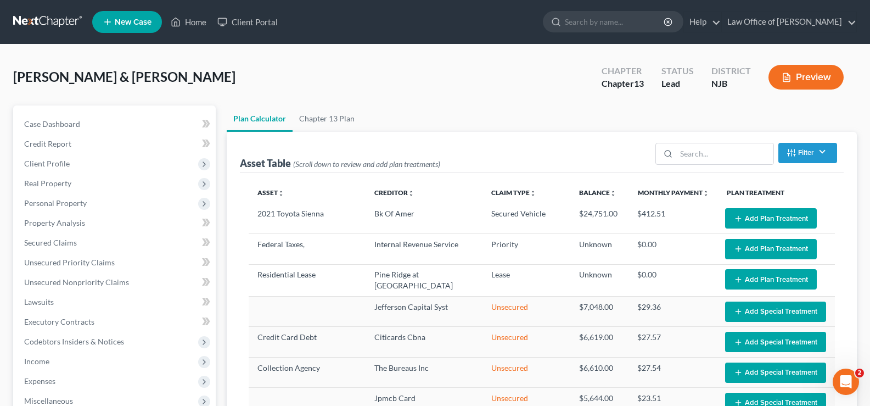
select select "59"
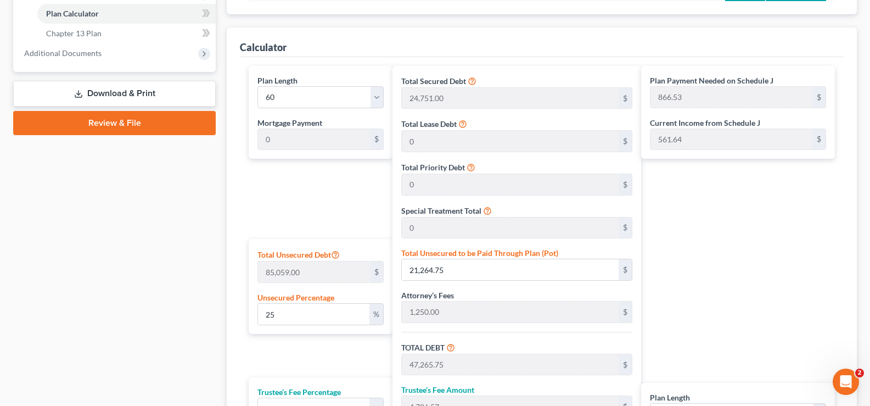
scroll to position [463, 0]
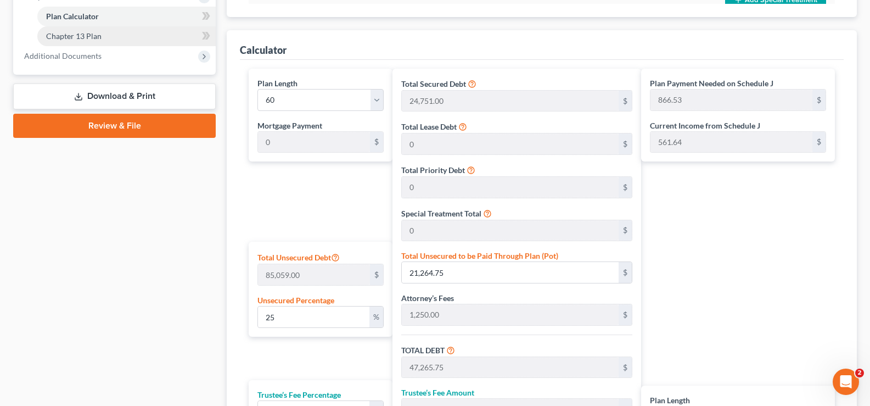
click at [87, 36] on span "Chapter 13 Plan" at bounding box center [73, 35] width 55 height 9
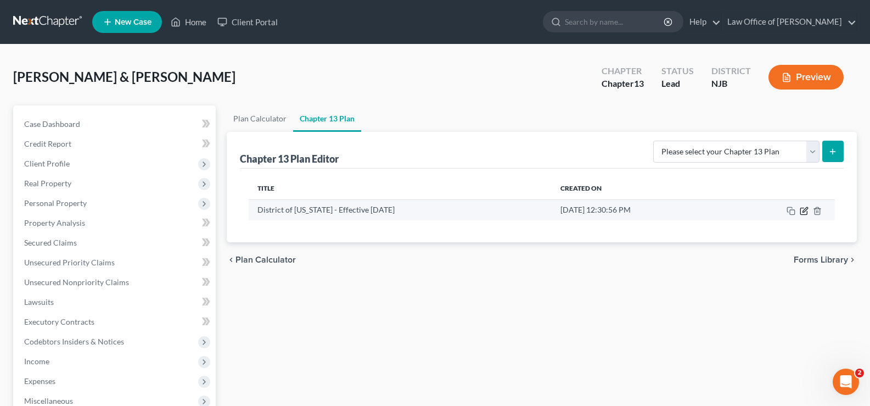
click at [804, 209] on icon "button" at bounding box center [805, 209] width 5 height 5
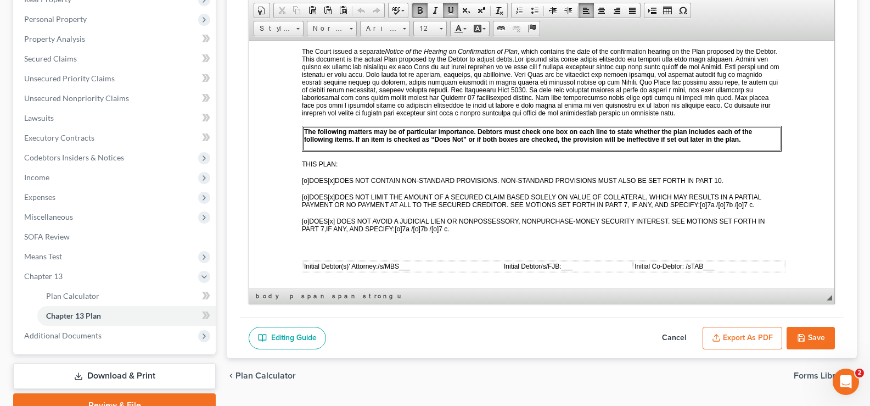
scroll to position [130, 0]
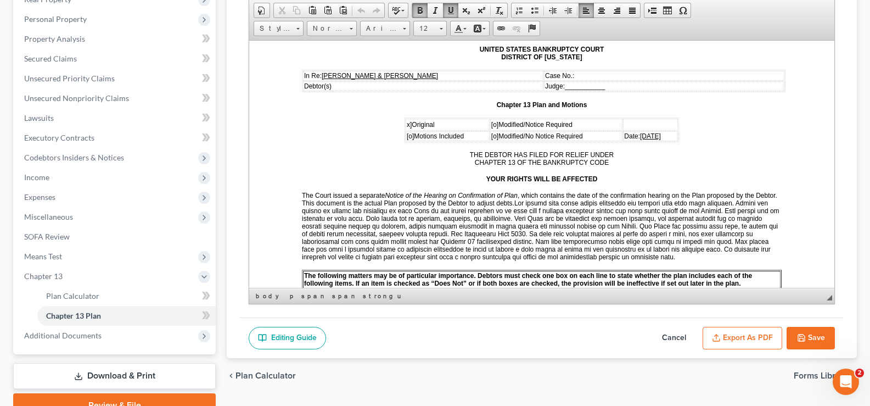
click at [733, 333] on button "Export as PDF" at bounding box center [743, 338] width 80 height 23
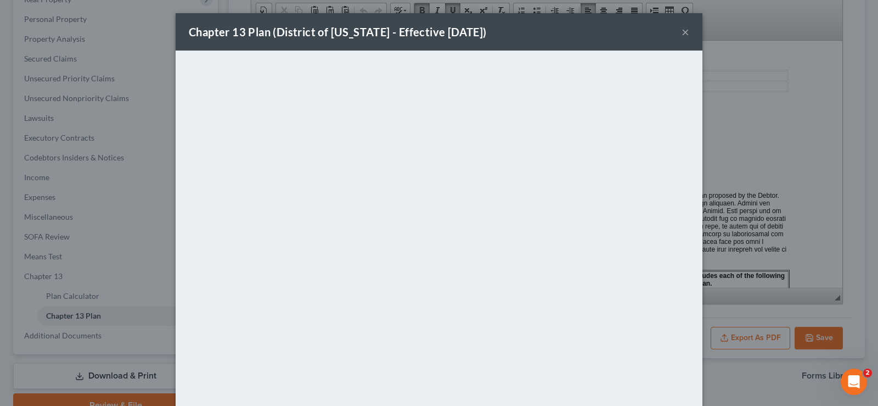
drag, startPoint x: 678, startPoint y: 31, endPoint x: 738, endPoint y: 1, distance: 66.3
click at [682, 30] on button "×" at bounding box center [686, 31] width 8 height 13
